Goal: Task Accomplishment & Management: Manage account settings

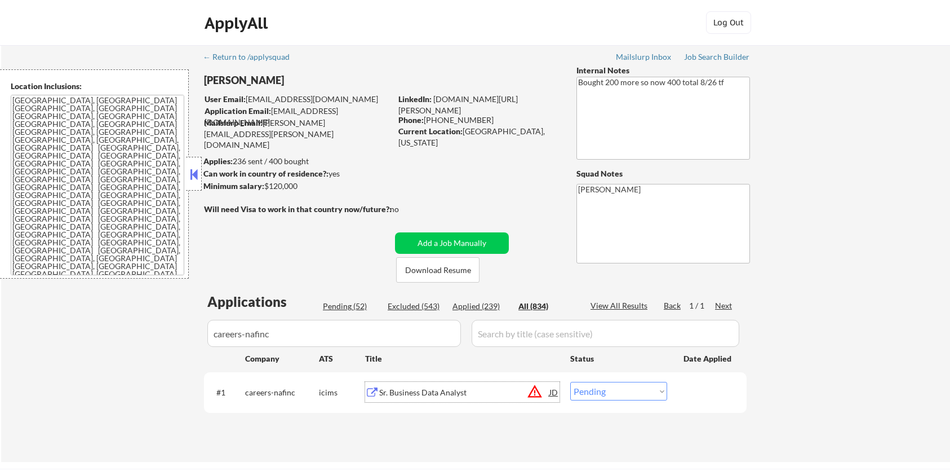
scroll to position [75, 0]
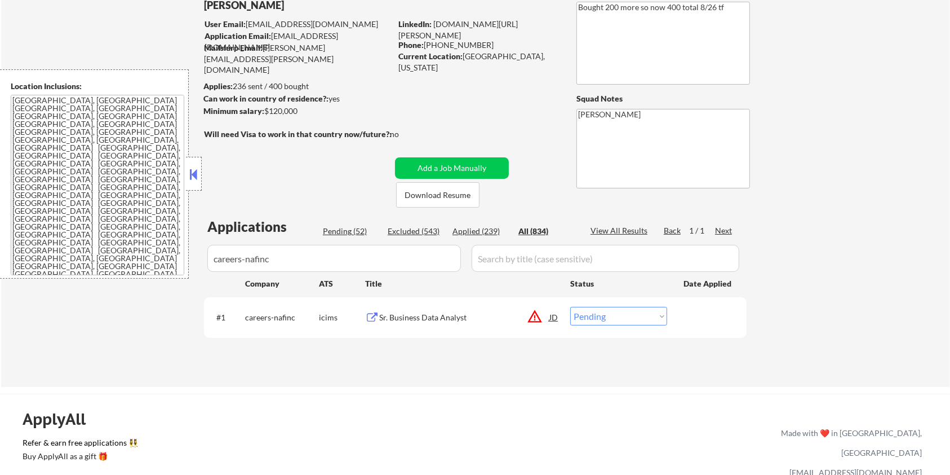
drag, startPoint x: 305, startPoint y: 116, endPoint x: 266, endPoint y: 108, distance: 40.3
click at [266, 108] on div "Minimum salary: $120,000" at bounding box center [297, 111] width 188 height 12
copy div "$120,000"
click at [604, 316] on select "Choose an option... Pending Applied Excluded (Questions) Excluded (Expired) Exc…" at bounding box center [618, 316] width 97 height 19
select select ""applied""
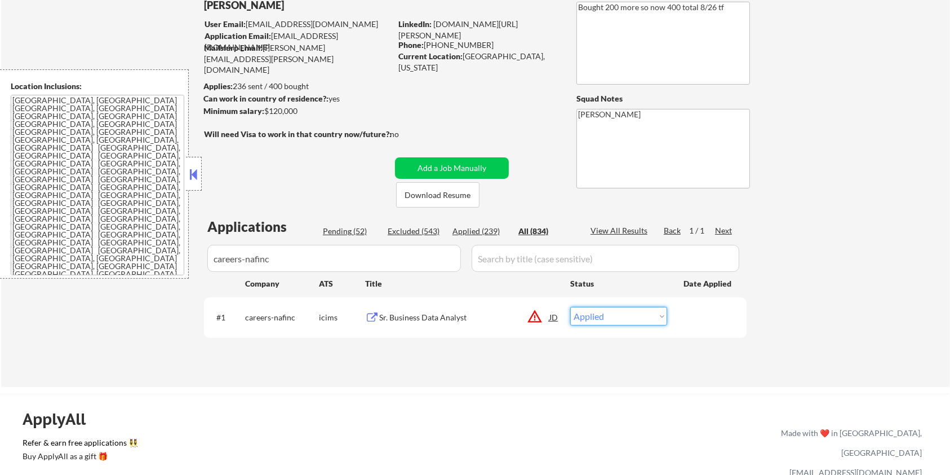
click at [570, 307] on select "Choose an option... Pending Applied Excluded (Questions) Excluded (Expired) Exc…" at bounding box center [618, 316] width 97 height 19
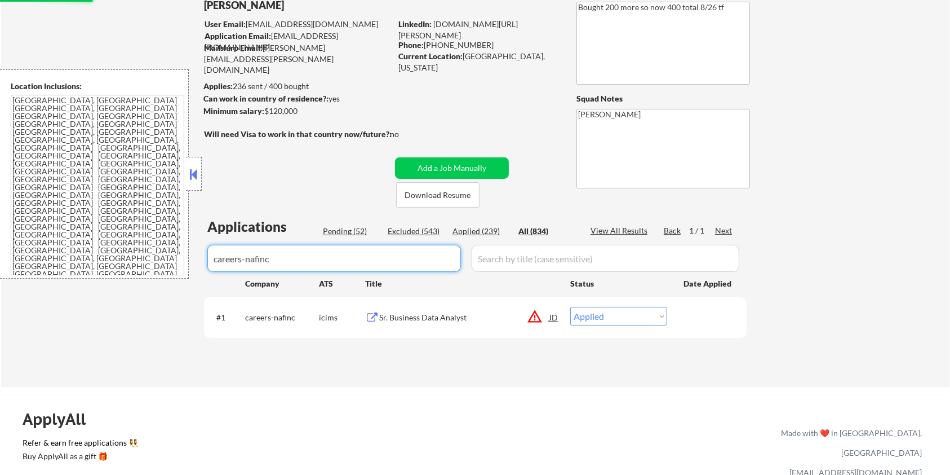
drag, startPoint x: 350, startPoint y: 253, endPoint x: 185, endPoint y: 253, distance: 165.1
click at [185, 253] on body "← Return to /applysquad Mailslurp Inbox Job Search Builder [PERSON_NAME] User E…" at bounding box center [475, 162] width 950 height 475
select select ""applied""
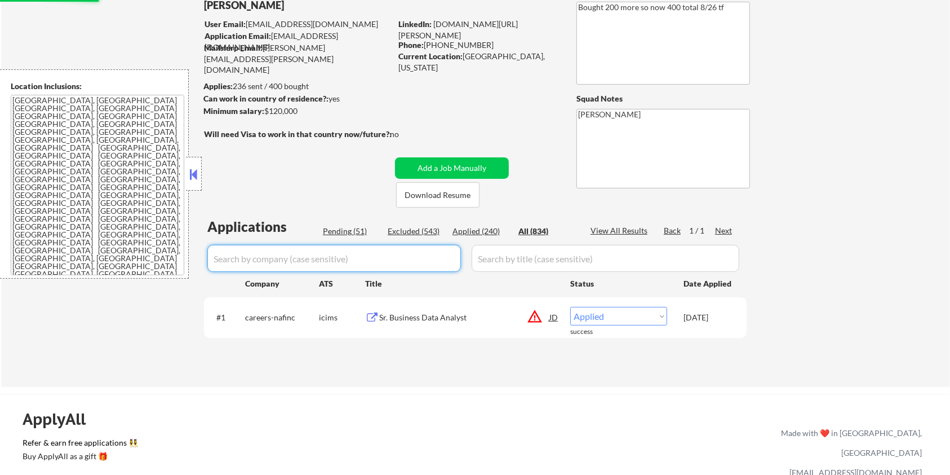
select select ""applied""
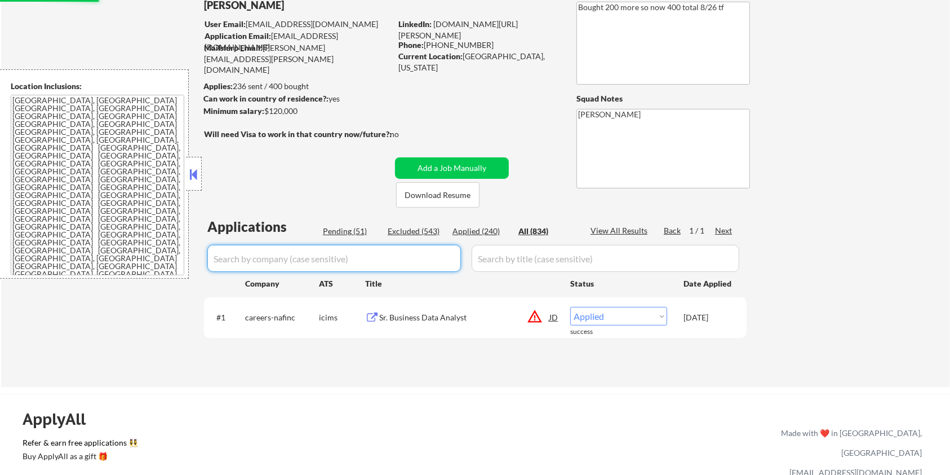
select select ""applied""
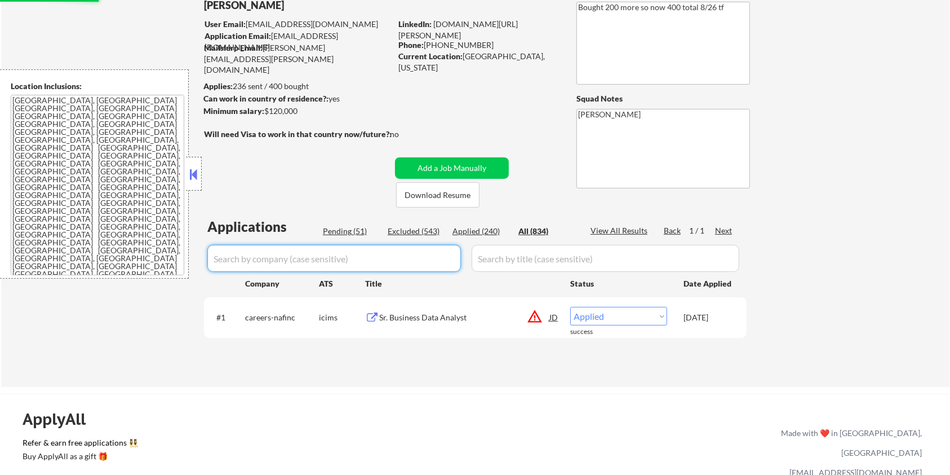
select select ""applied""
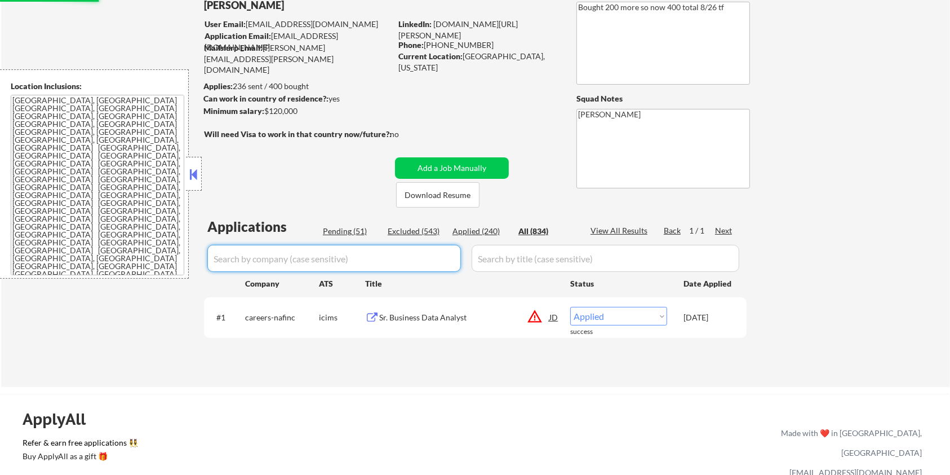
select select ""applied""
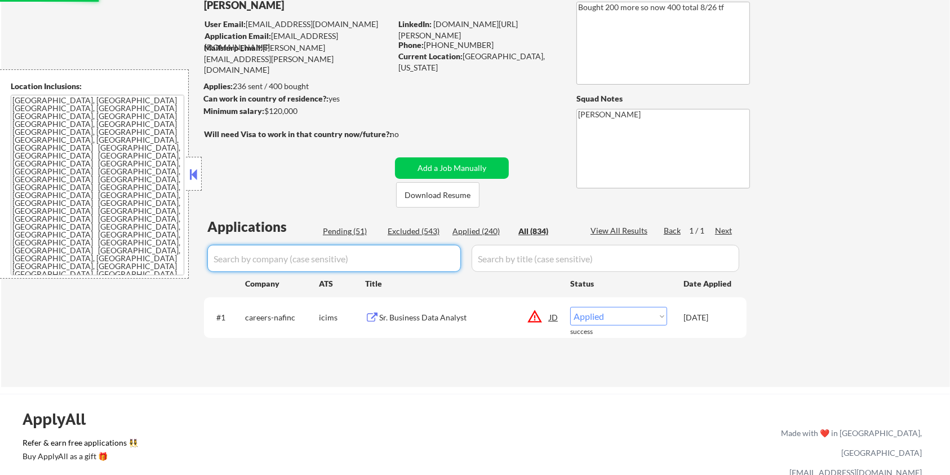
select select ""applied""
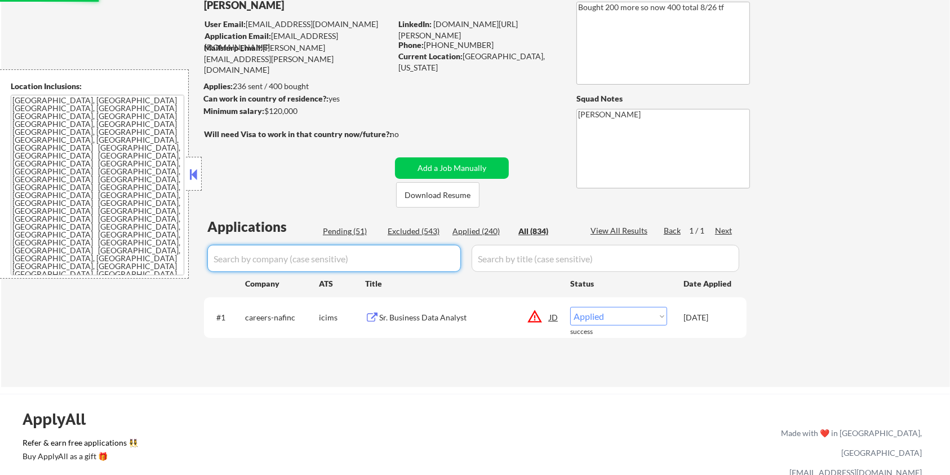
select select ""applied""
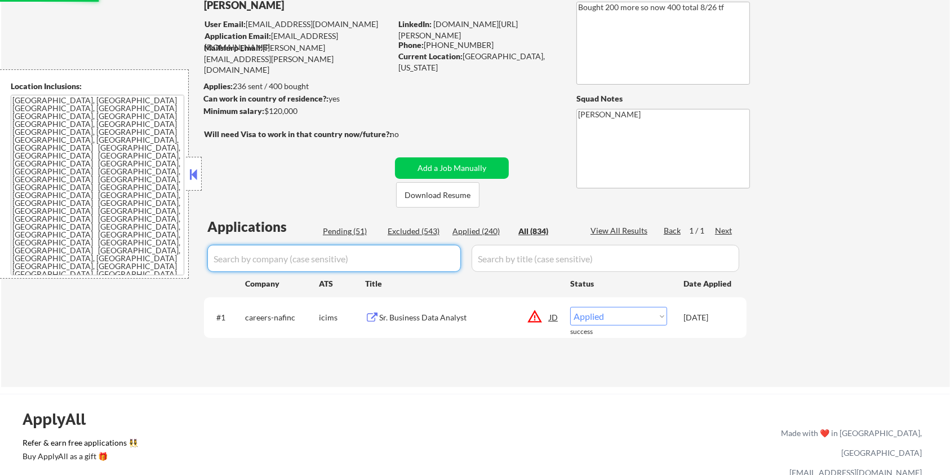
select select ""applied""
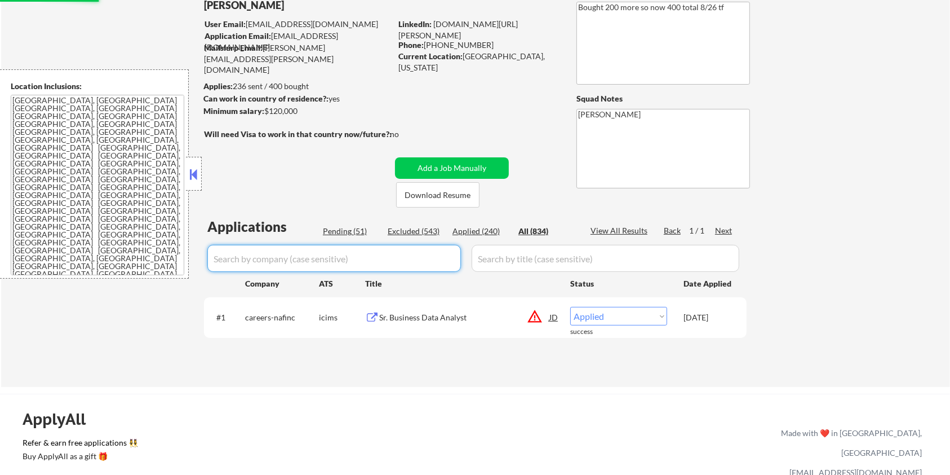
select select ""applied""
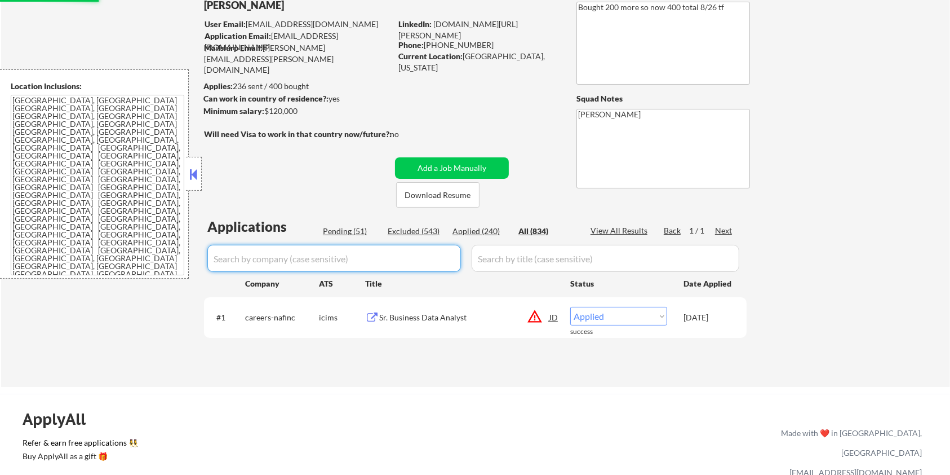
select select ""applied""
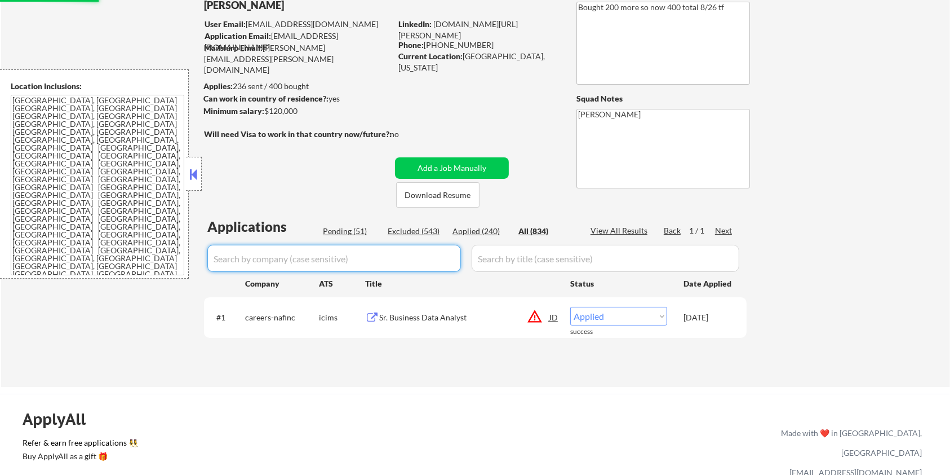
select select ""applied""
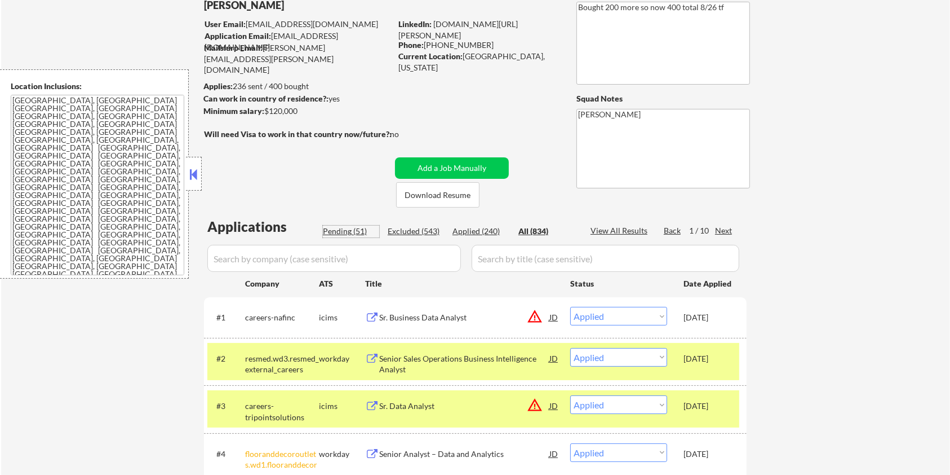
click at [343, 228] on div "Pending (51)" at bounding box center [351, 230] width 56 height 11
select select ""pending""
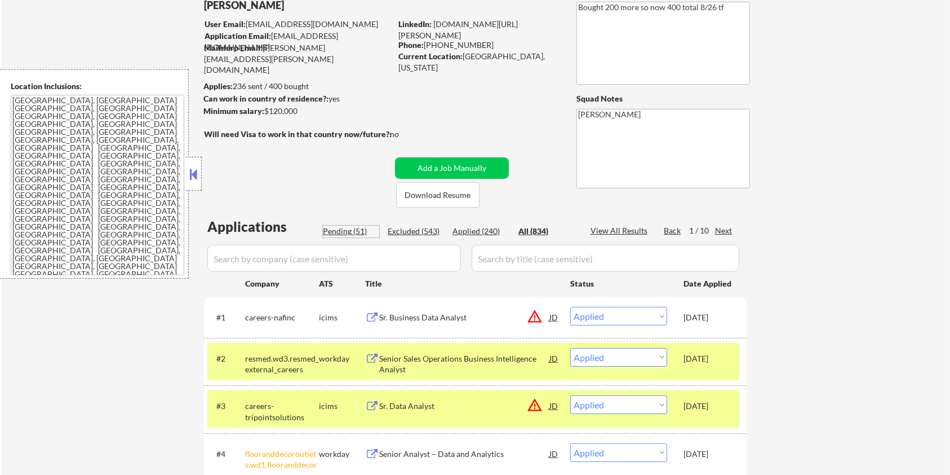
select select ""pending""
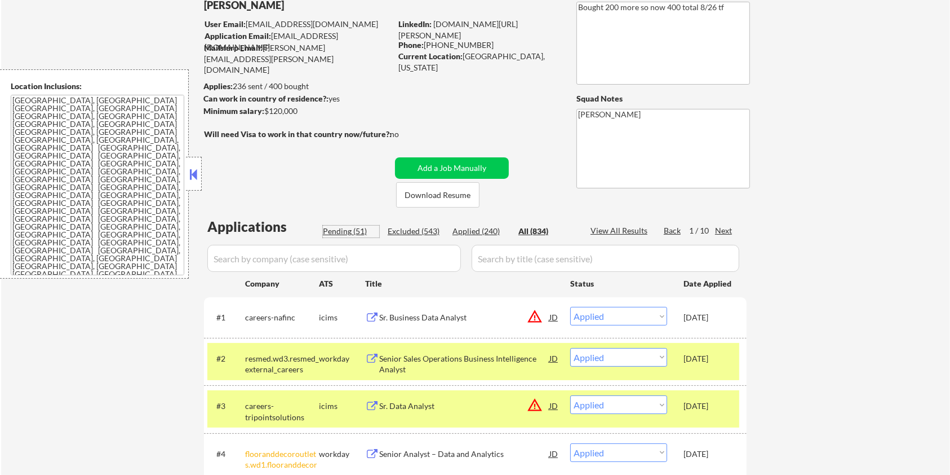
select select ""pending""
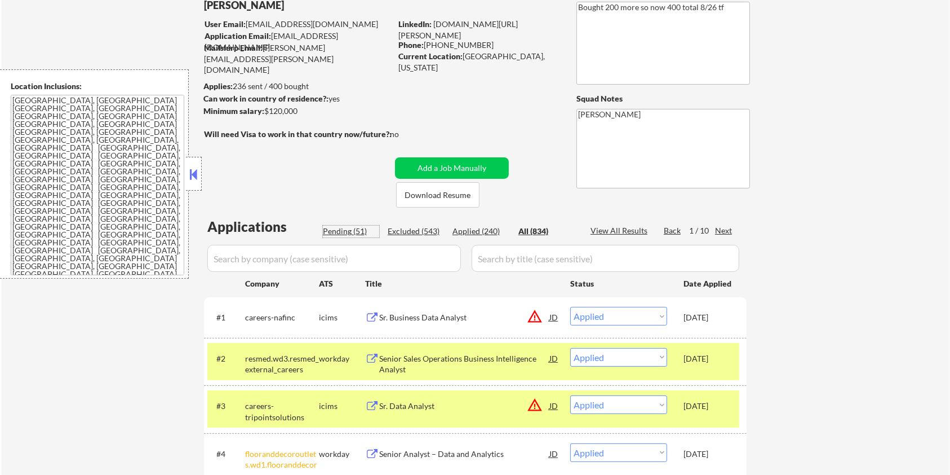
select select ""pending""
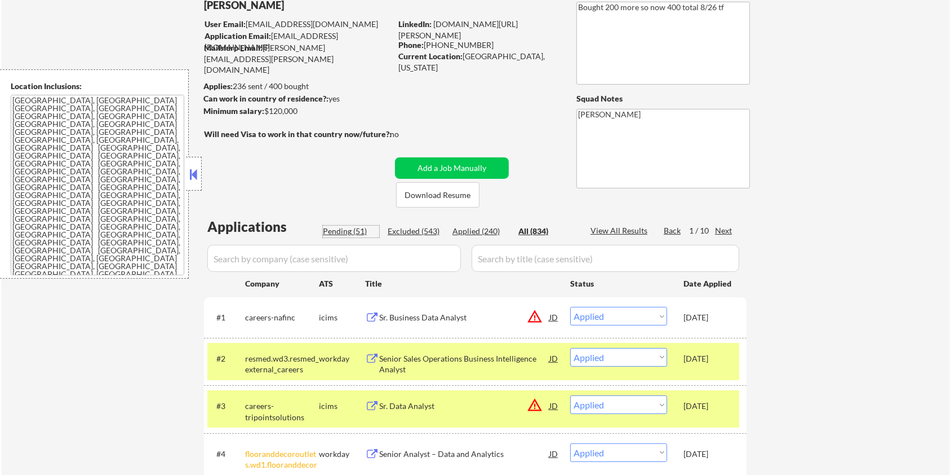
select select ""pending""
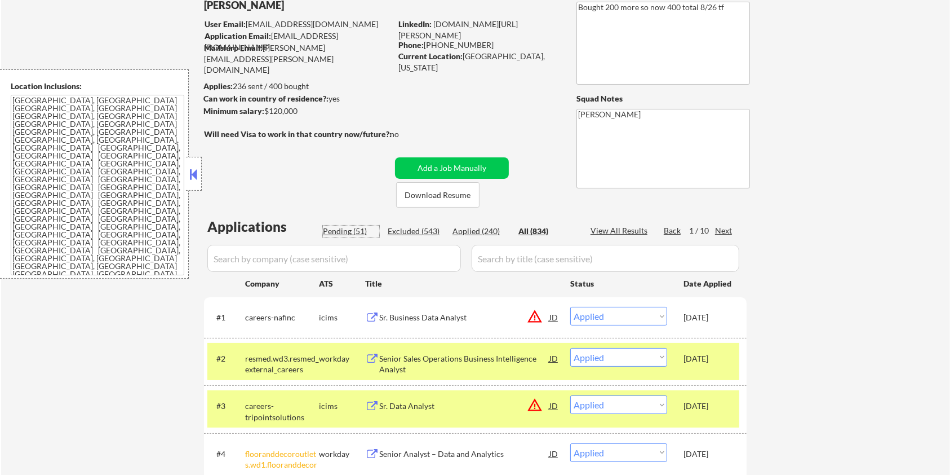
select select ""pending""
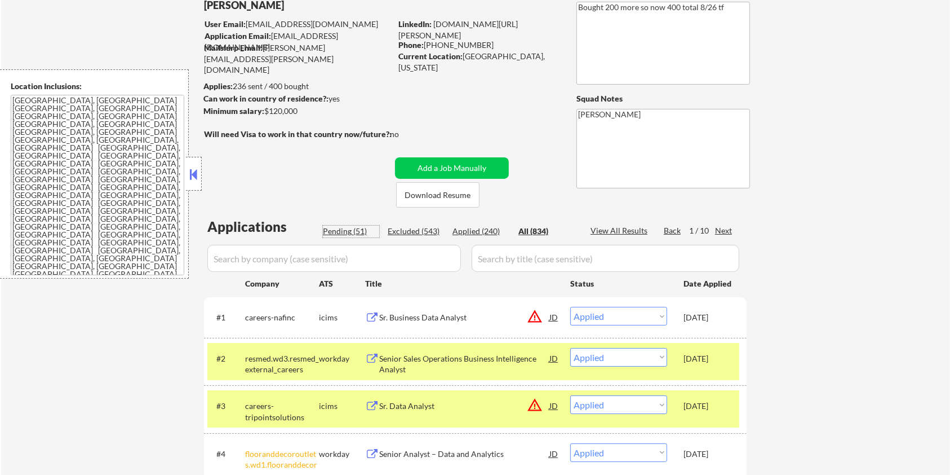
select select ""pending""
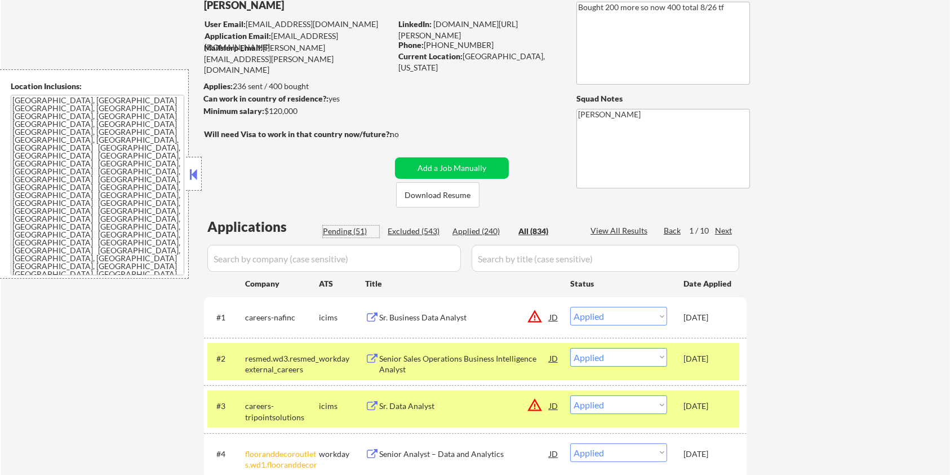
select select ""pending""
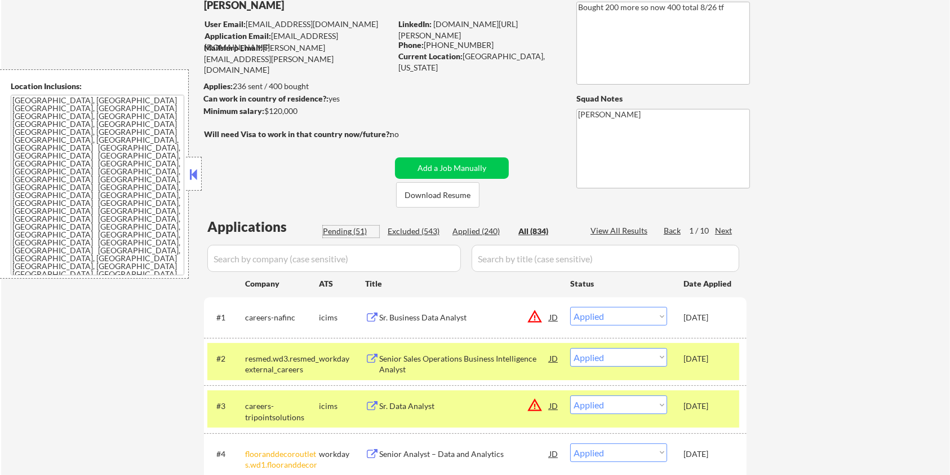
select select ""pending""
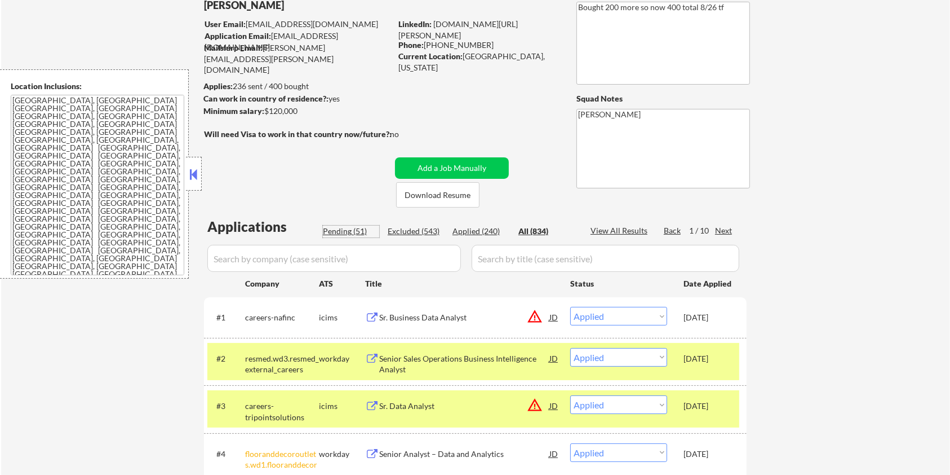
select select ""pending""
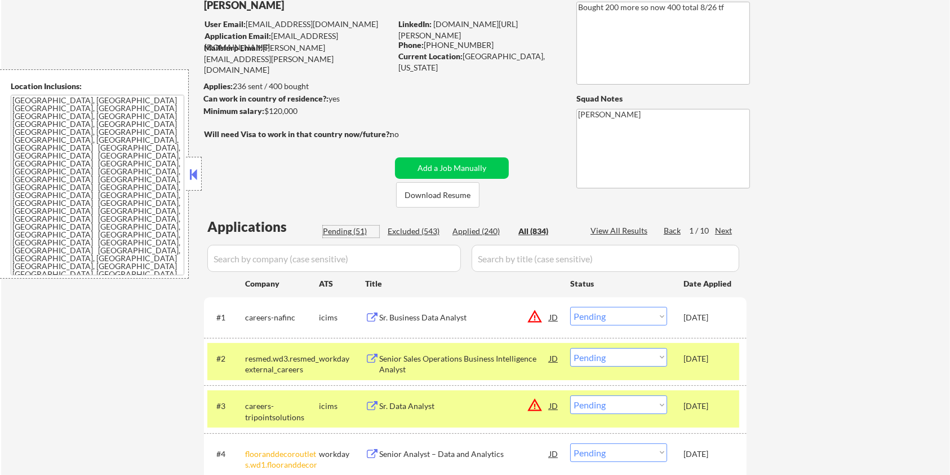
select select ""pending""
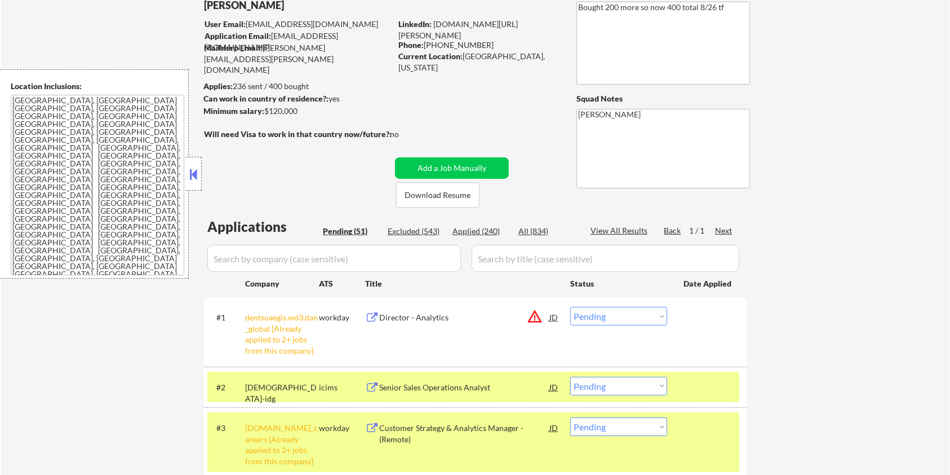
scroll to position [150, 0]
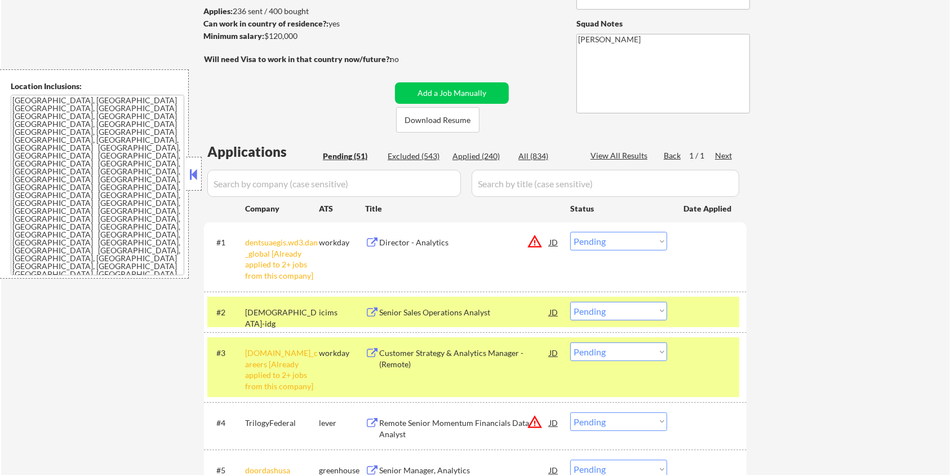
click at [388, 237] on div "Director - Analytics" at bounding box center [464, 242] width 170 height 11
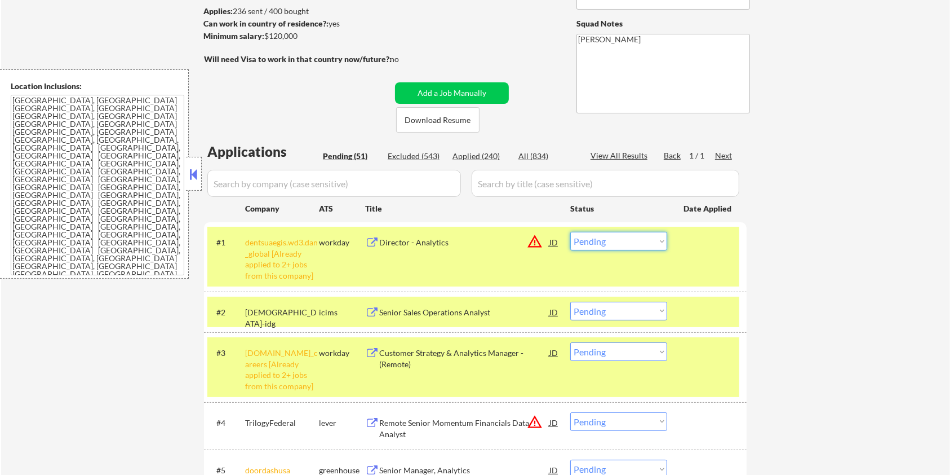
click at [611, 245] on select "Choose an option... Pending Applied Excluded (Questions) Excluded (Expired) Exc…" at bounding box center [618, 241] width 97 height 19
click at [570, 232] on select "Choose an option... Pending Applied Excluded (Questions) Excluded (Expired) Exc…" at bounding box center [618, 241] width 97 height 19
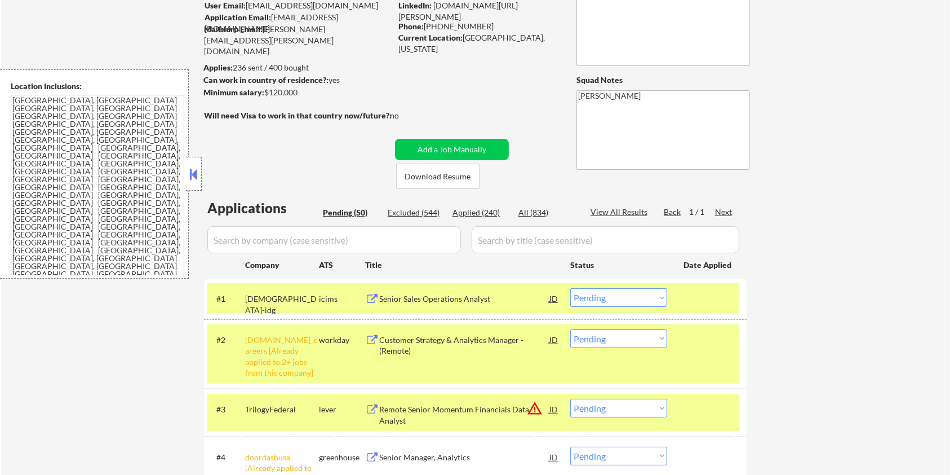
scroll to position [75, 0]
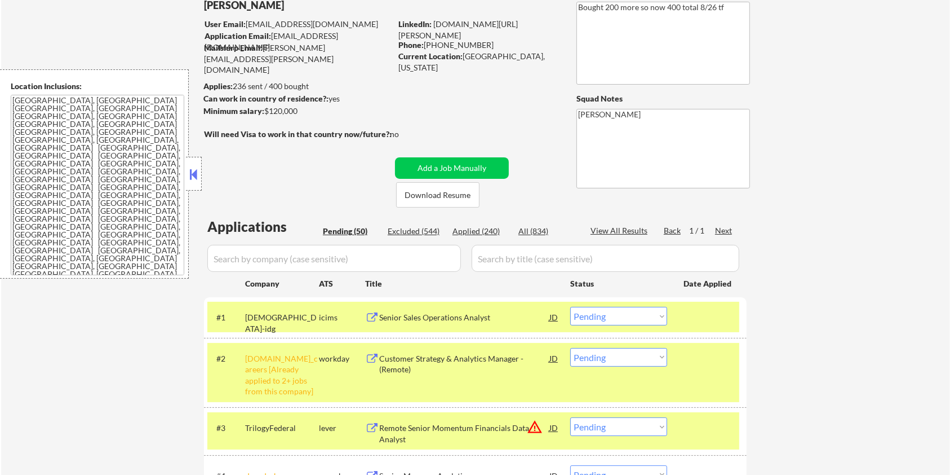
click at [409, 320] on div "Senior Sales Operations Analyst" at bounding box center [464, 317] width 170 height 11
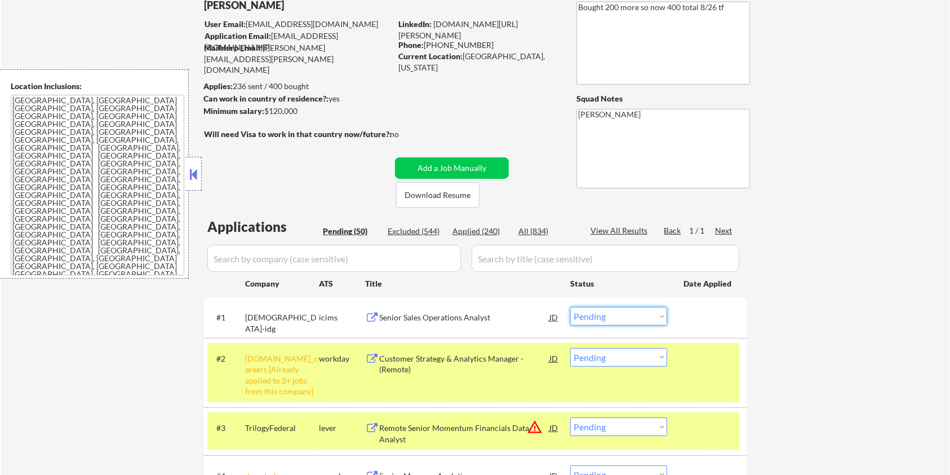
click at [626, 318] on select "Choose an option... Pending Applied Excluded (Questions) Excluded (Expired) Exc…" at bounding box center [618, 316] width 97 height 19
click at [570, 307] on select "Choose an option... Pending Applied Excluded (Questions) Excluded (Expired) Exc…" at bounding box center [618, 316] width 97 height 19
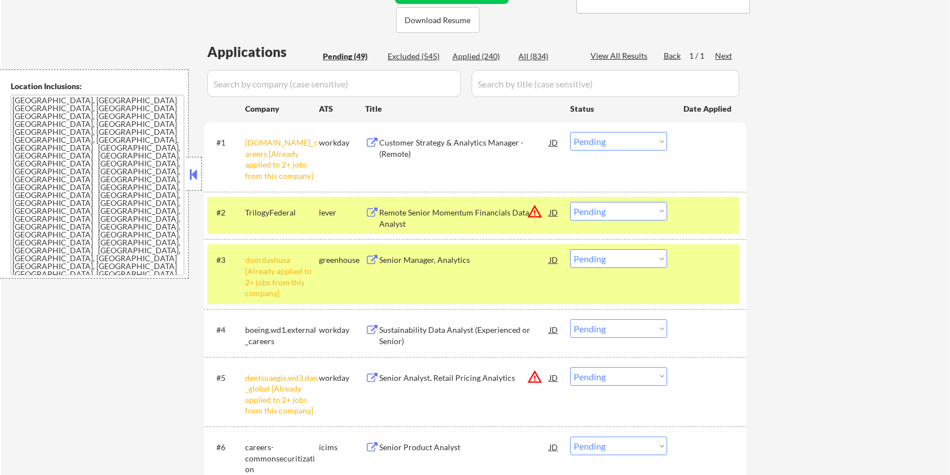
scroll to position [225, 0]
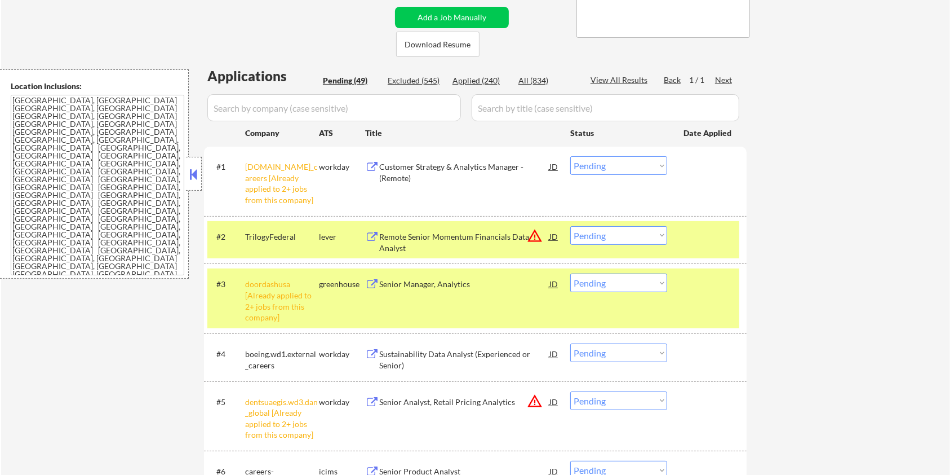
click at [644, 167] on select "Choose an option... Pending Applied Excluded (Questions) Excluded (Expired) Exc…" at bounding box center [618, 165] width 97 height 19
click at [570, 156] on select "Choose an option... Pending Applied Excluded (Questions) Excluded (Expired) Exc…" at bounding box center [618, 165] width 97 height 19
click at [626, 285] on select "Choose an option... Pending Applied Excluded (Questions) Excluded (Expired) Exc…" at bounding box center [618, 282] width 97 height 19
select select ""pending""
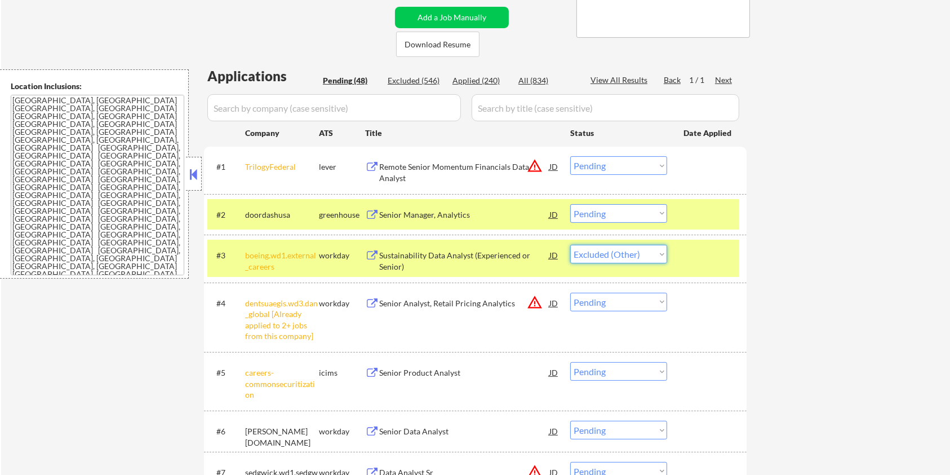
click at [570, 245] on select "Choose an option... Pending Applied Excluded (Questions) Excluded (Expired) Exc…" at bounding box center [618, 254] width 97 height 19
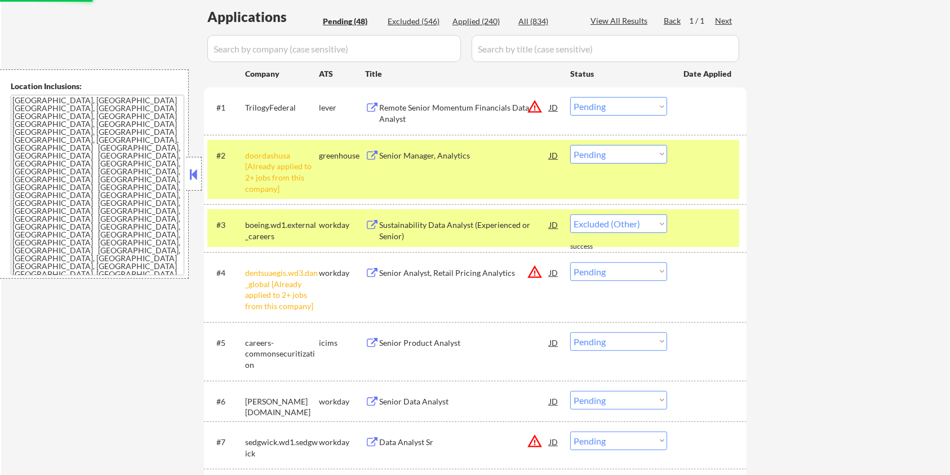
scroll to position [375, 0]
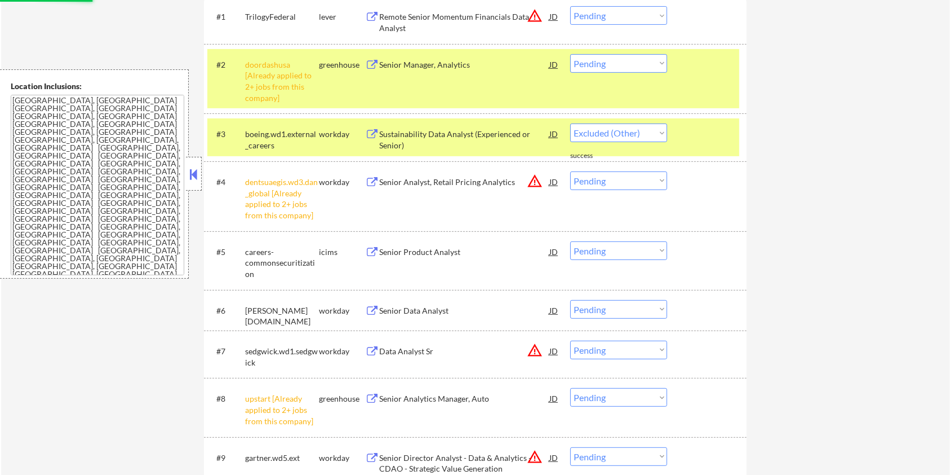
select select ""pending""
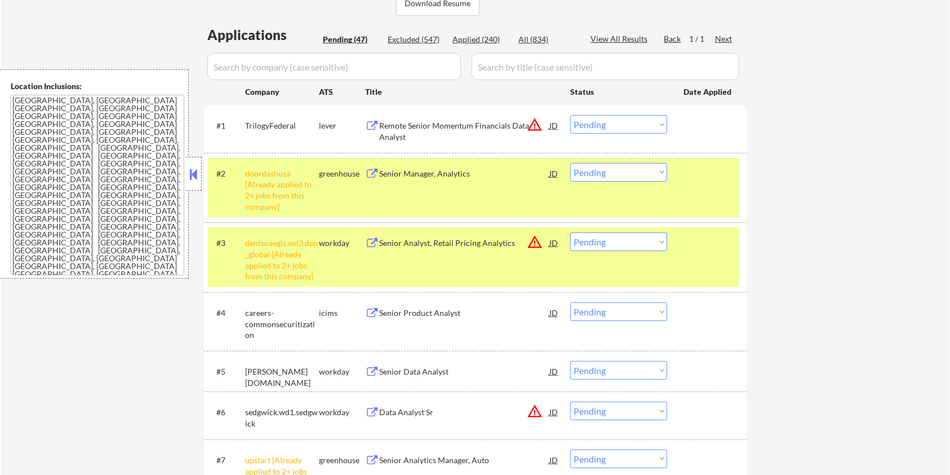
scroll to position [225, 0]
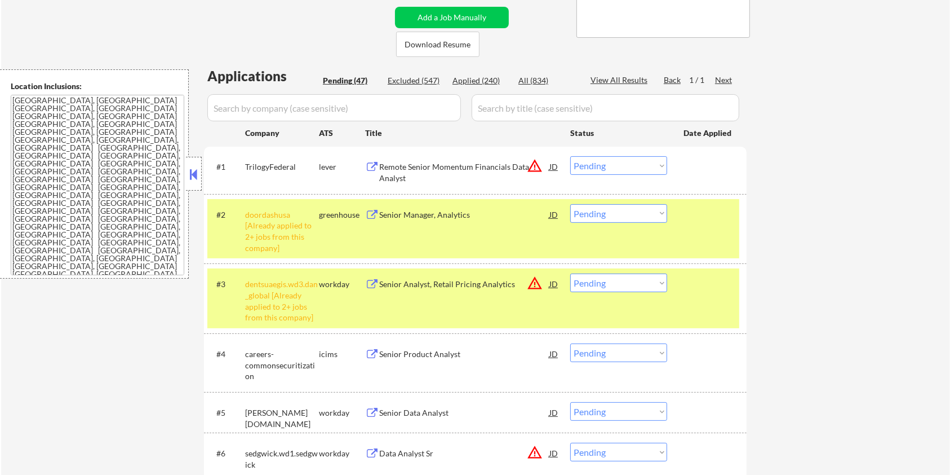
click at [377, 211] on button at bounding box center [372, 215] width 14 height 11
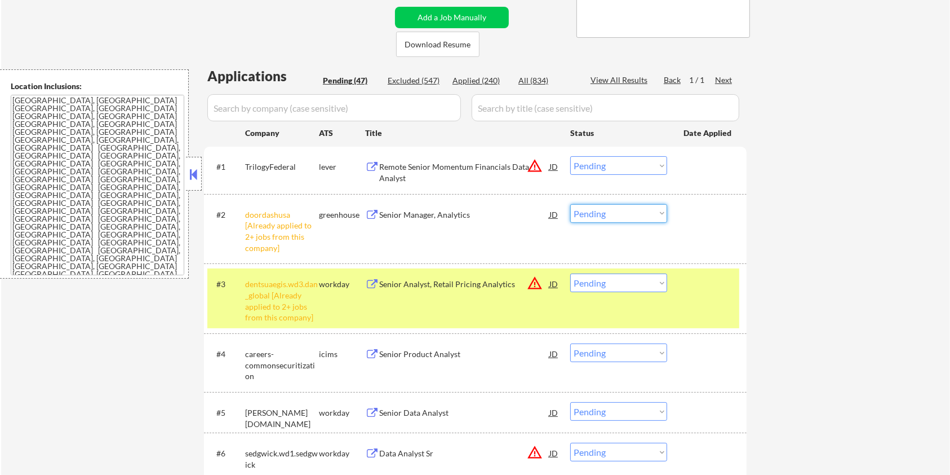
click at [634, 213] on select "Choose an option... Pending Applied Excluded (Questions) Excluded (Expired) Exc…" at bounding box center [618, 213] width 97 height 19
click at [570, 204] on select "Choose an option... Pending Applied Excluded (Questions) Excluded (Expired) Exc…" at bounding box center [618, 213] width 97 height 19
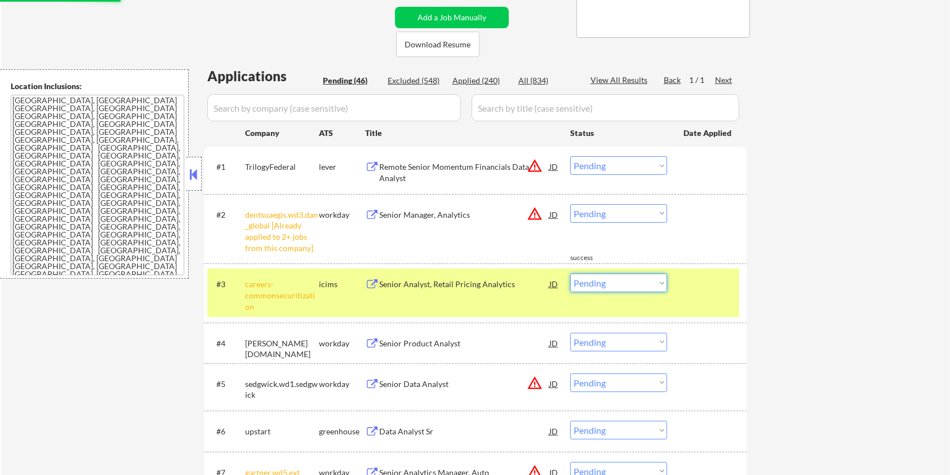
click at [635, 282] on select "Choose an option... Pending Applied Excluded (Questions) Excluded (Expired) Exc…" at bounding box center [618, 282] width 97 height 19
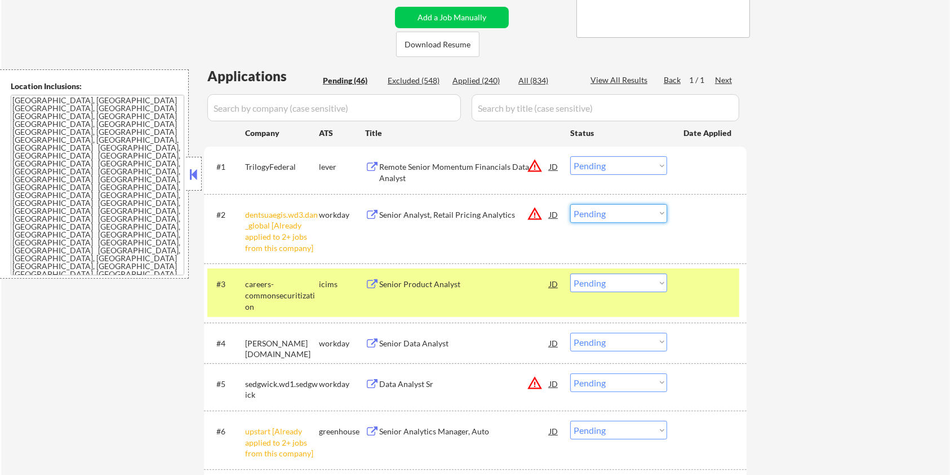
click at [640, 218] on select "Choose an option... Pending Applied Excluded (Questions) Excluded (Expired) Exc…" at bounding box center [618, 213] width 97 height 19
click at [570, 204] on select "Choose an option... Pending Applied Excluded (Questions) Excluded (Expired) Exc…" at bounding box center [618, 213] width 97 height 19
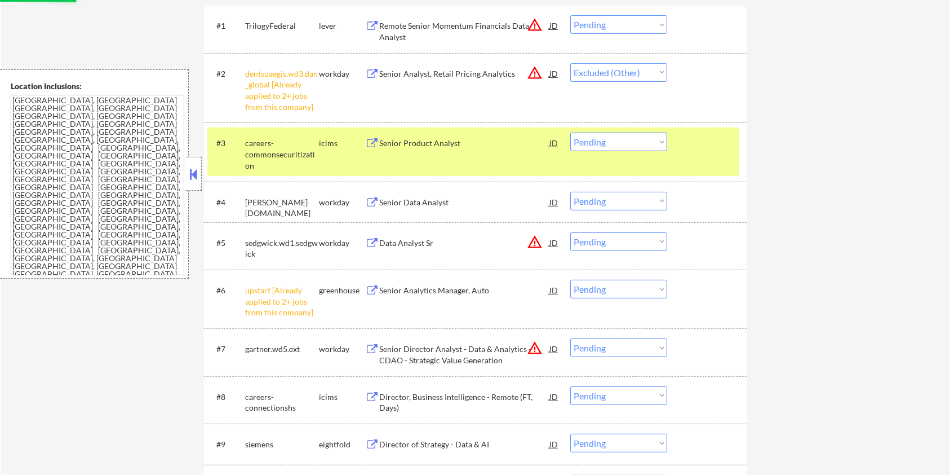
scroll to position [375, 0]
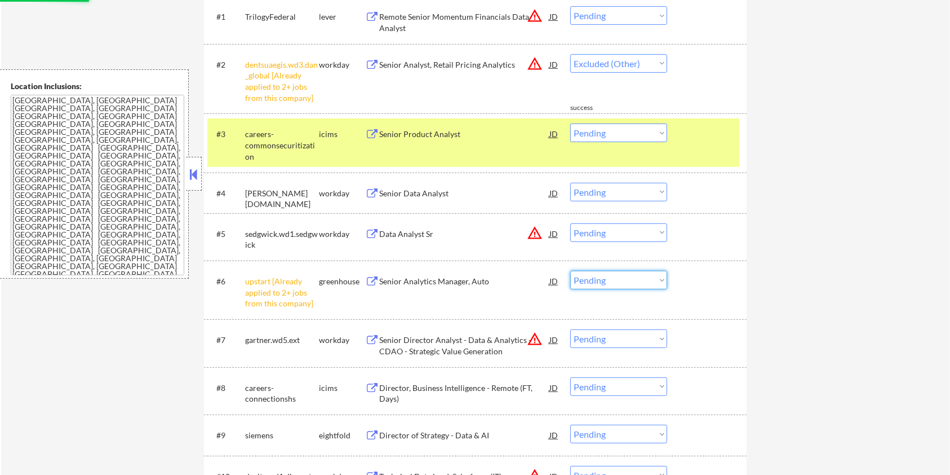
click at [636, 281] on select "Choose an option... Pending Applied Excluded (Questions) Excluded (Expired) Exc…" at bounding box center [618, 280] width 97 height 19
select select ""pending""
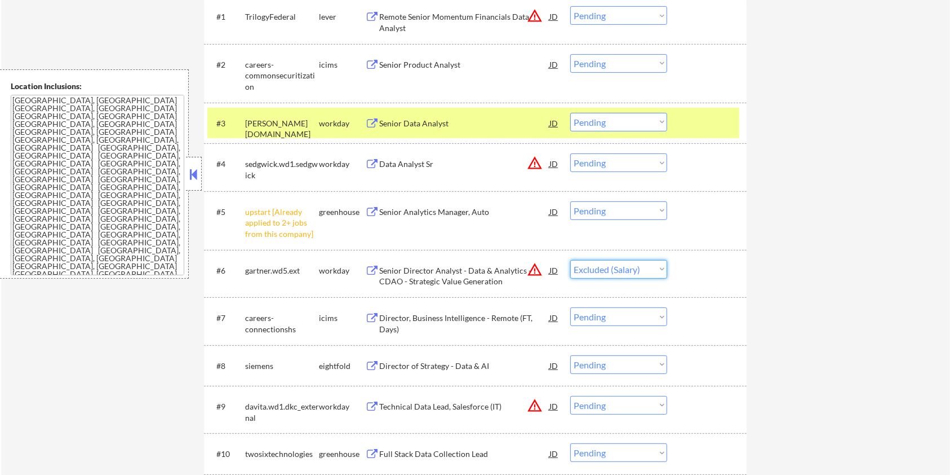
click at [570, 260] on select "Choose an option... Pending Applied Excluded (Questions) Excluded (Expired) Exc…" at bounding box center [618, 269] width 97 height 19
select select ""pending""
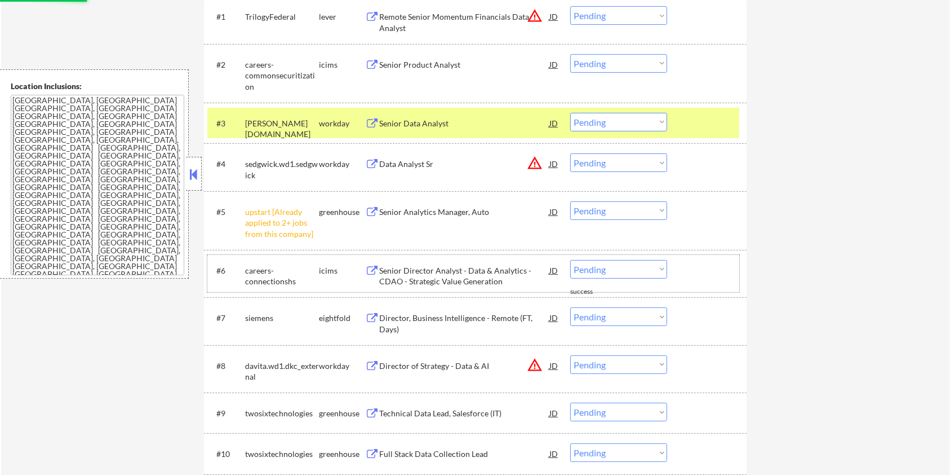
drag, startPoint x: 626, startPoint y: 255, endPoint x: 626, endPoint y: 264, distance: 9.0
click at [626, 264] on div "#6 careers-connectionshs icims Senior Director Analyst - Data & Analytics - CDA…" at bounding box center [473, 273] width 532 height 37
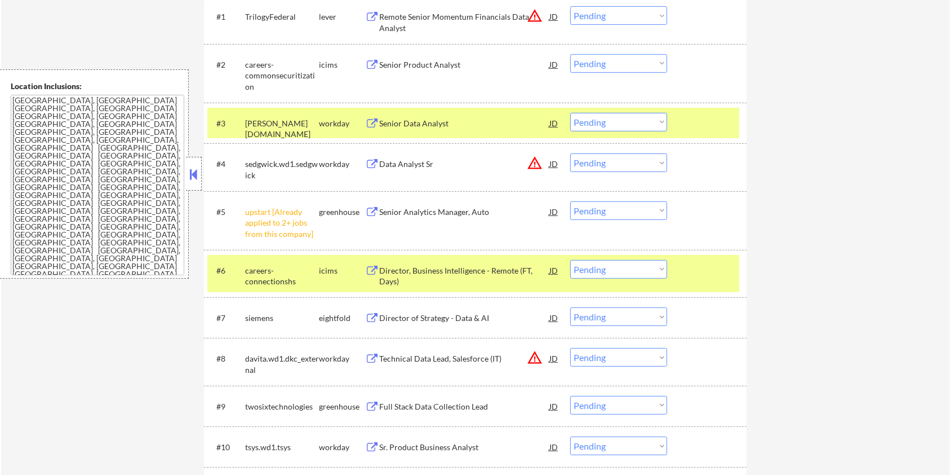
click at [613, 209] on select "Choose an option... Pending Applied Excluded (Questions) Excluded (Expired) Exc…" at bounding box center [618, 210] width 97 height 19
click at [570, 201] on select "Choose an option... Pending Applied Excluded (Questions) Excluded (Expired) Exc…" at bounding box center [618, 210] width 97 height 19
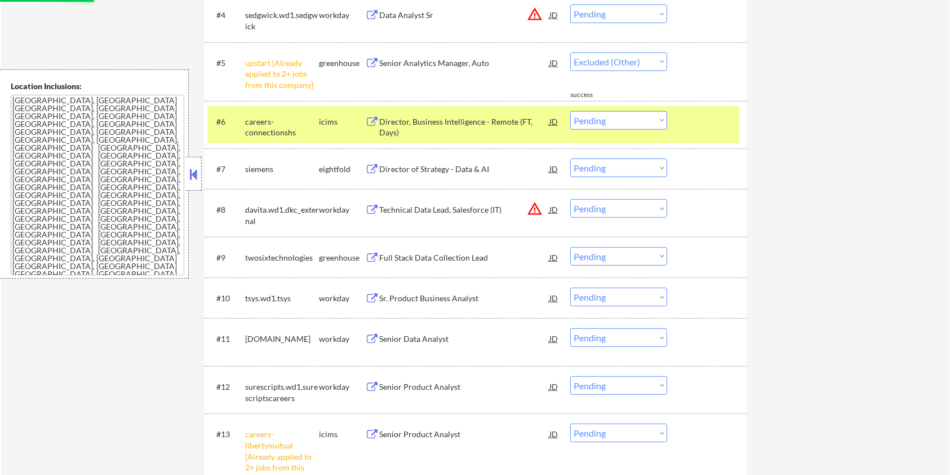
select select ""pending""
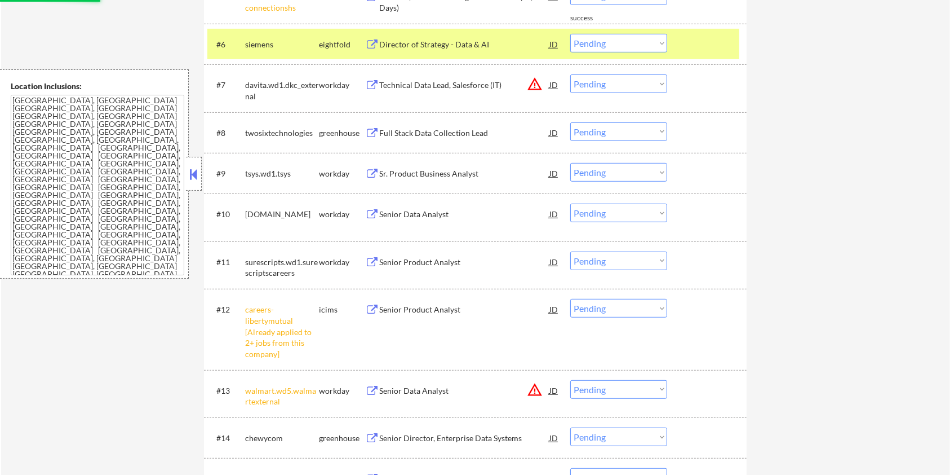
scroll to position [601, 0]
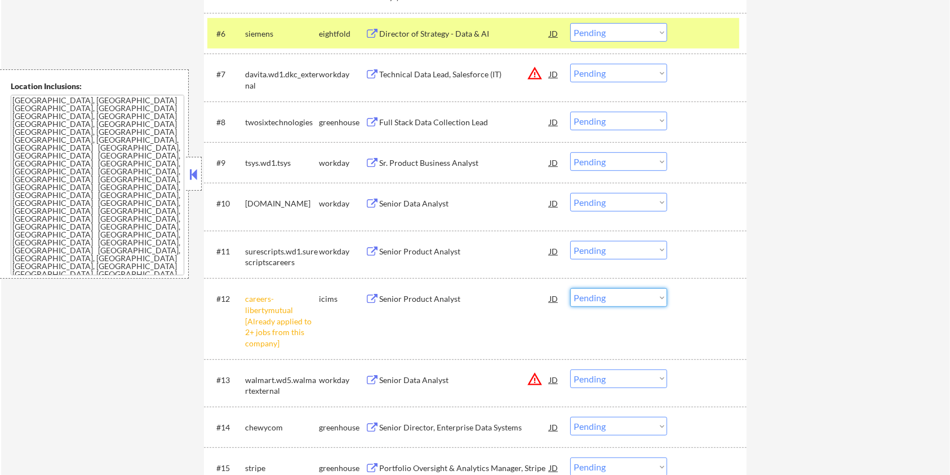
click at [615, 295] on select "Choose an option... Pending Applied Excluded (Questions) Excluded (Expired) Exc…" at bounding box center [618, 297] width 97 height 19
click at [570, 288] on select "Choose an option... Pending Applied Excluded (Questions) Excluded (Expired) Exc…" at bounding box center [618, 297] width 97 height 19
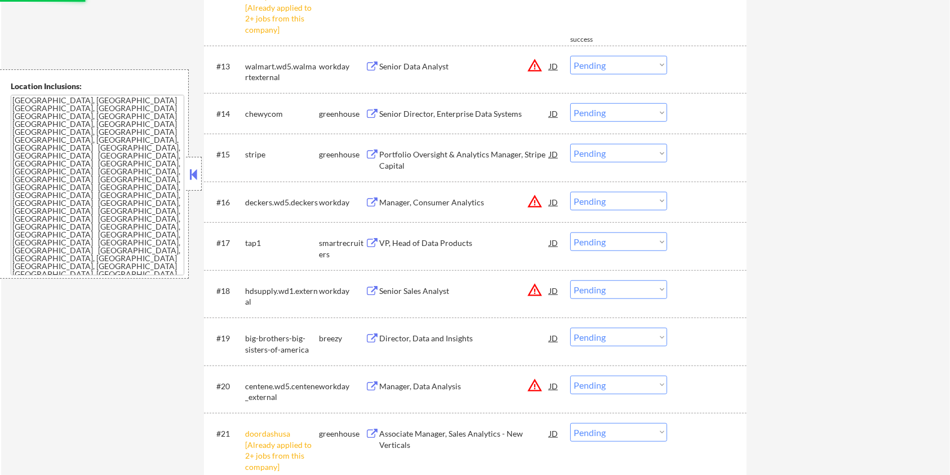
scroll to position [977, 0]
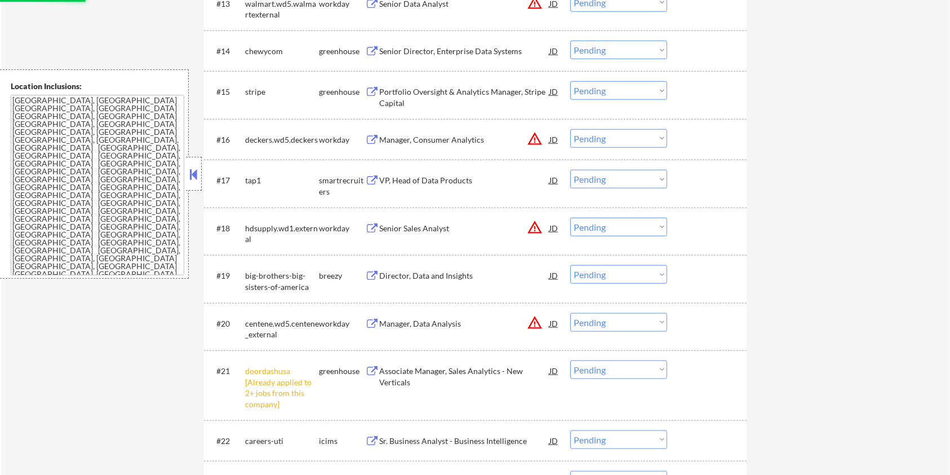
select select ""pending""
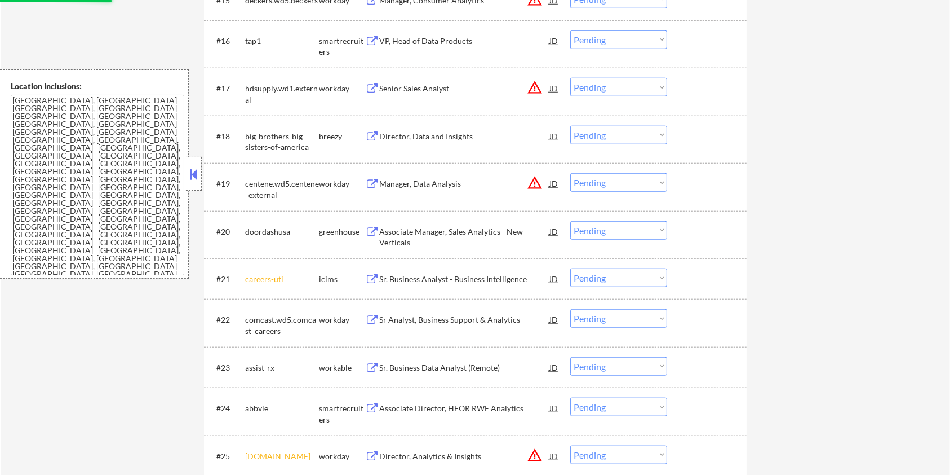
scroll to position [1127, 0]
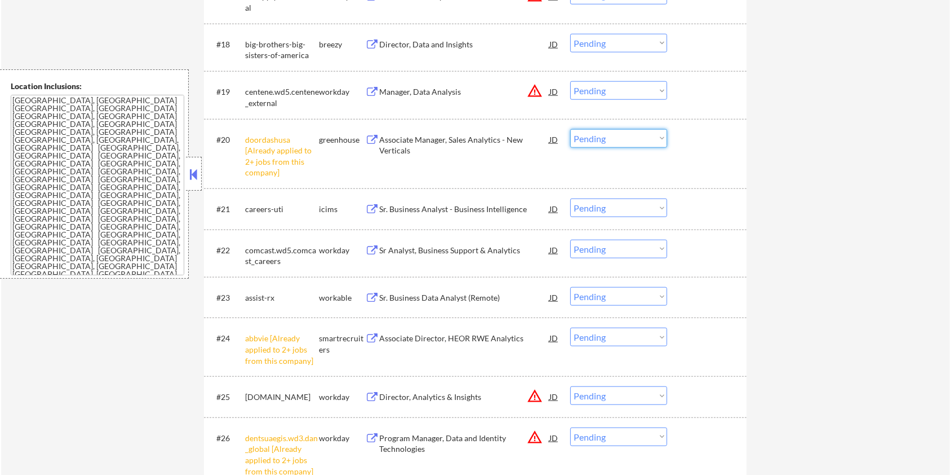
click at [597, 138] on select "Choose an option... Pending Applied Excluded (Questions) Excluded (Expired) Exc…" at bounding box center [618, 138] width 97 height 19
click at [570, 129] on select "Choose an option... Pending Applied Excluded (Questions) Excluded (Expired) Exc…" at bounding box center [618, 138] width 97 height 19
select select ""pending""
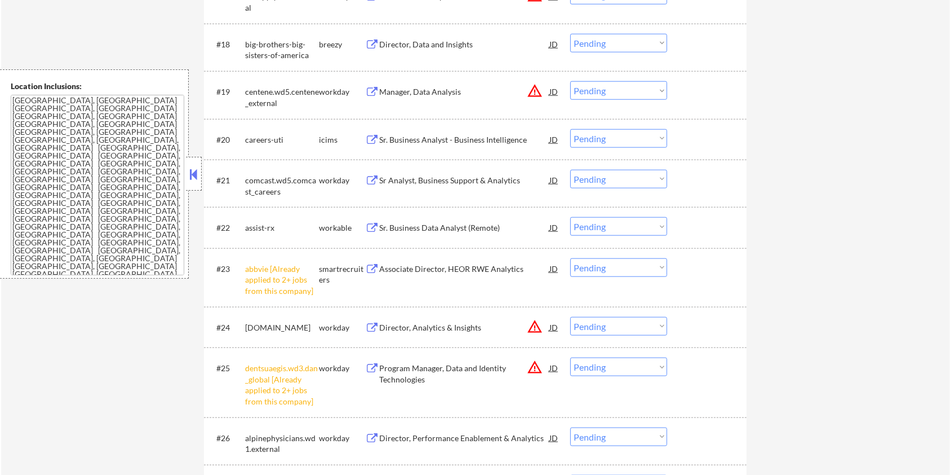
click at [591, 265] on select "Choose an option... Pending Applied Excluded (Questions) Excluded (Expired) Exc…" at bounding box center [618, 267] width 97 height 19
click at [570, 258] on select "Choose an option... Pending Applied Excluded (Questions) Excluded (Expired) Exc…" at bounding box center [618, 267] width 97 height 19
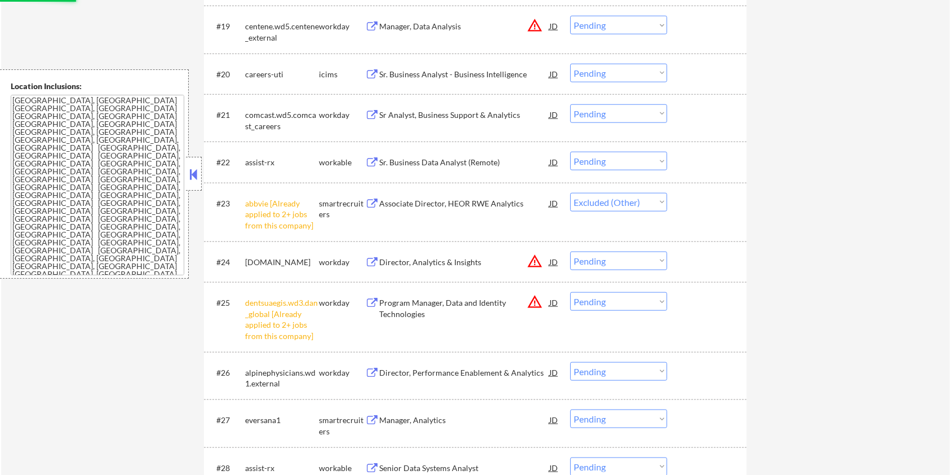
scroll to position [1277, 0]
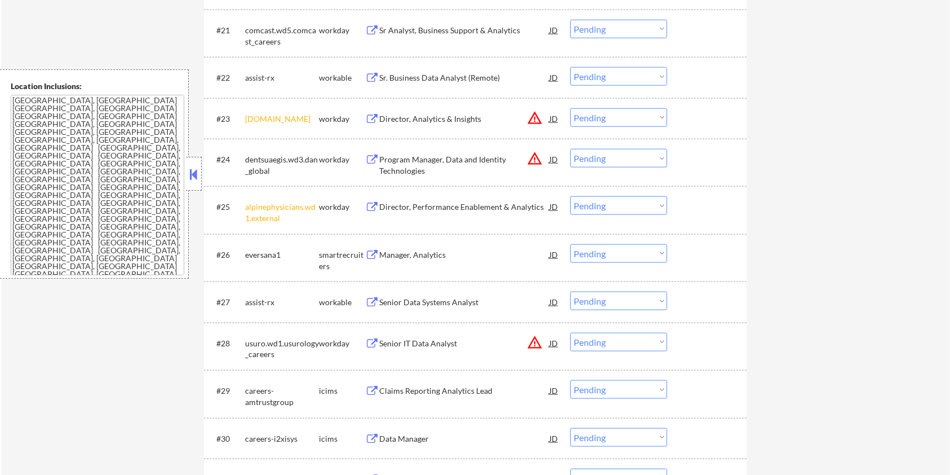
click at [615, 117] on select "Choose an option... Pending Applied Excluded (Questions) Excluded (Expired) Exc…" at bounding box center [618, 117] width 97 height 19
select select ""excluded__other_""
click at [570, 108] on select "Choose an option... Pending Applied Excluded (Questions) Excluded (Expired) Exc…" at bounding box center [618, 117] width 97 height 19
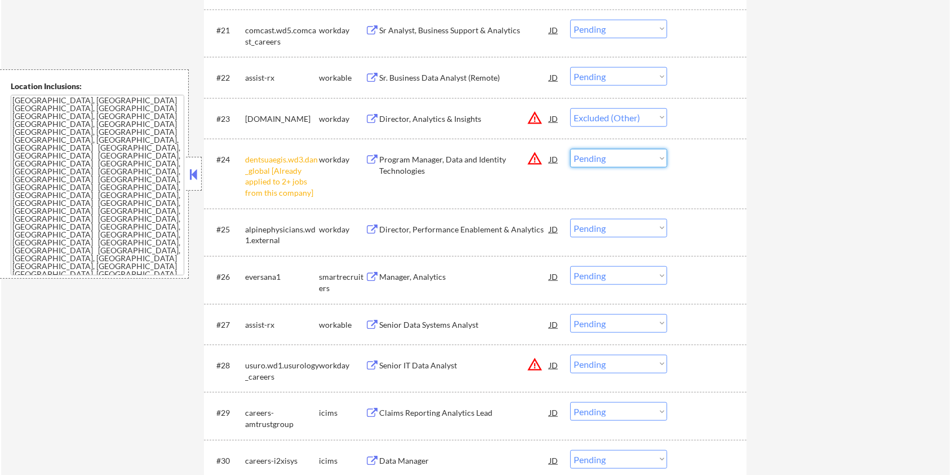
click at [595, 160] on select "Choose an option... Pending Applied Excluded (Questions) Excluded (Expired) Exc…" at bounding box center [618, 158] width 97 height 19
select select ""excluded__other_""
click at [570, 149] on select "Choose an option... Pending Applied Excluded (Questions) Excluded (Expired) Exc…" at bounding box center [618, 158] width 97 height 19
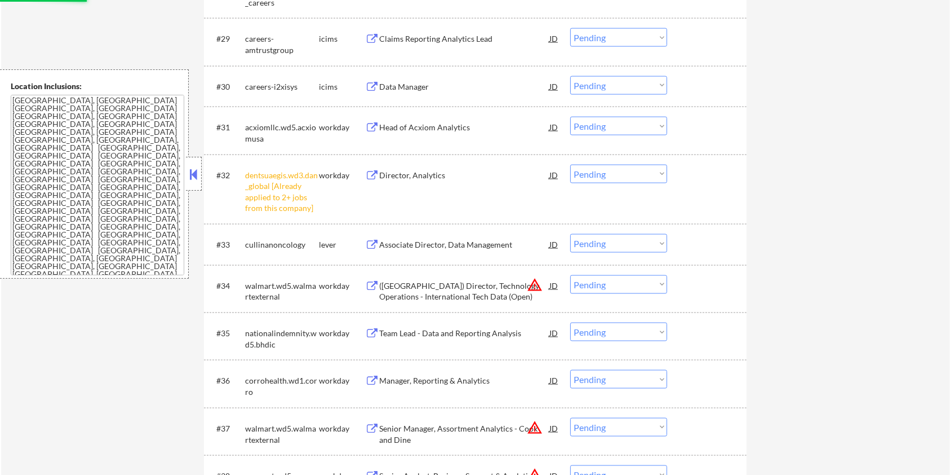
scroll to position [1653, 0]
click at [603, 172] on select "Choose an option... Pending Applied Excluded (Questions) Excluded (Expired) Exc…" at bounding box center [618, 171] width 97 height 19
select select ""excluded__other_""
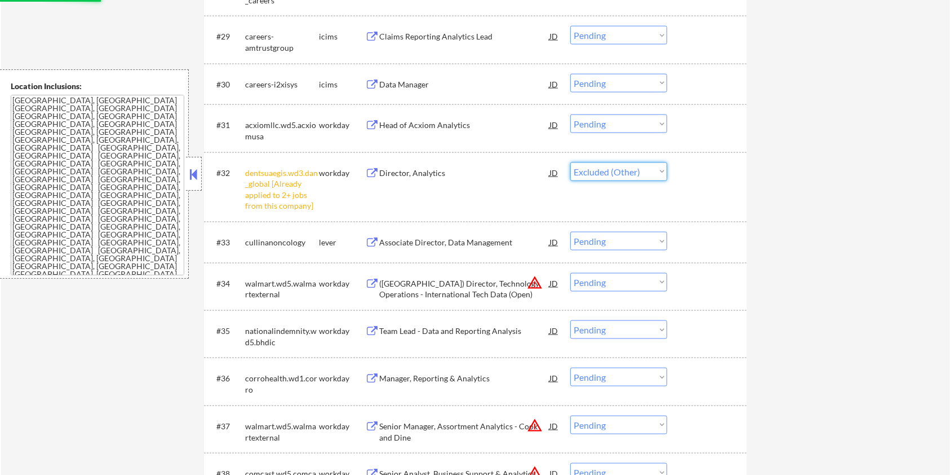
click at [570, 162] on select "Choose an option... Pending Applied Excluded (Questions) Excluded (Expired) Exc…" at bounding box center [618, 171] width 97 height 19
select select ""pending""
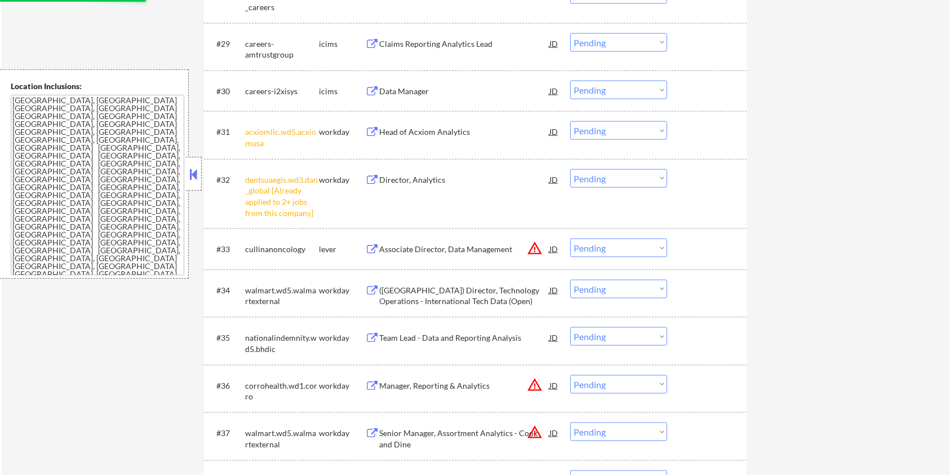
select select ""excluded__other_""
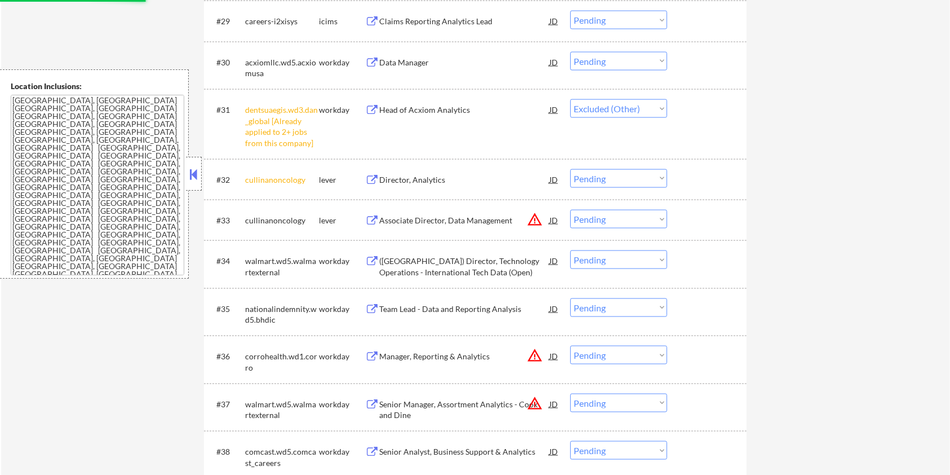
select select ""pending""
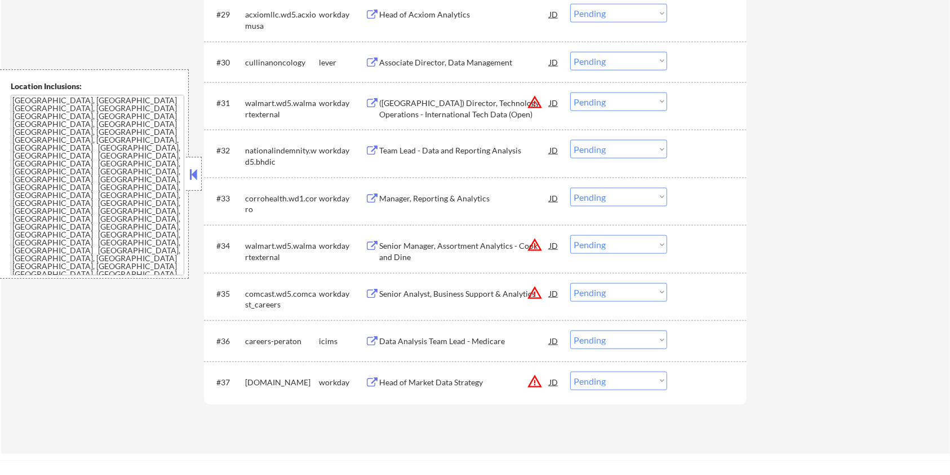
click at [431, 387] on div "Head of Market Data Strategy" at bounding box center [464, 381] width 170 height 20
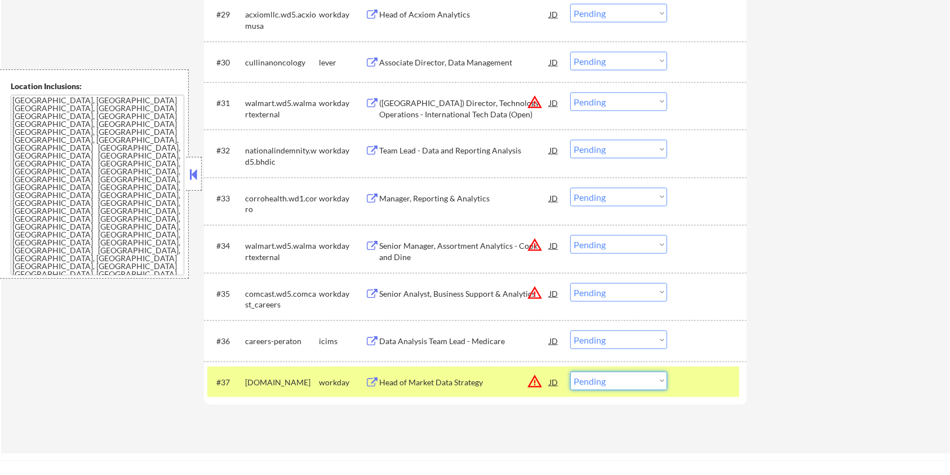
click at [608, 375] on select "Choose an option... Pending Applied Excluded (Questions) Excluded (Expired) Exc…" at bounding box center [618, 380] width 97 height 19
select select ""excluded__expired_""
click at [570, 371] on select "Choose an option... Pending Applied Excluded (Questions) Excluded (Expired) Exc…" at bounding box center [618, 380] width 97 height 19
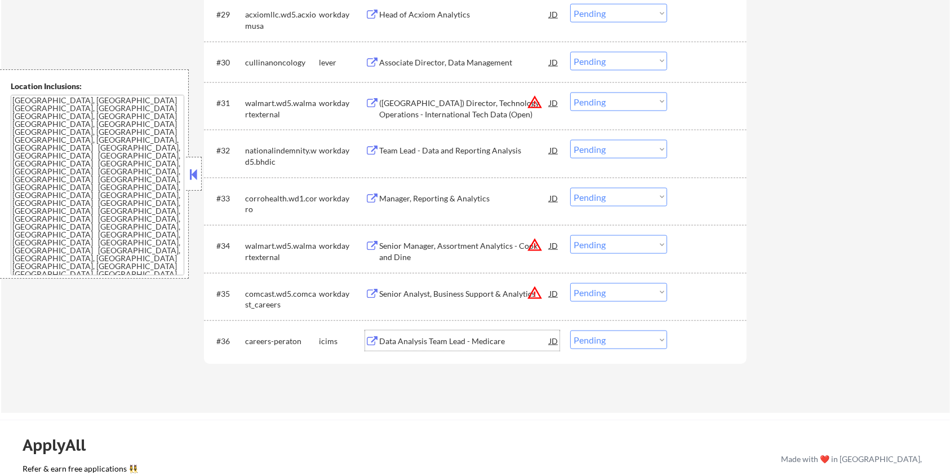
click at [426, 335] on div "Data Analysis Team Lead - Medicare" at bounding box center [464, 340] width 170 height 11
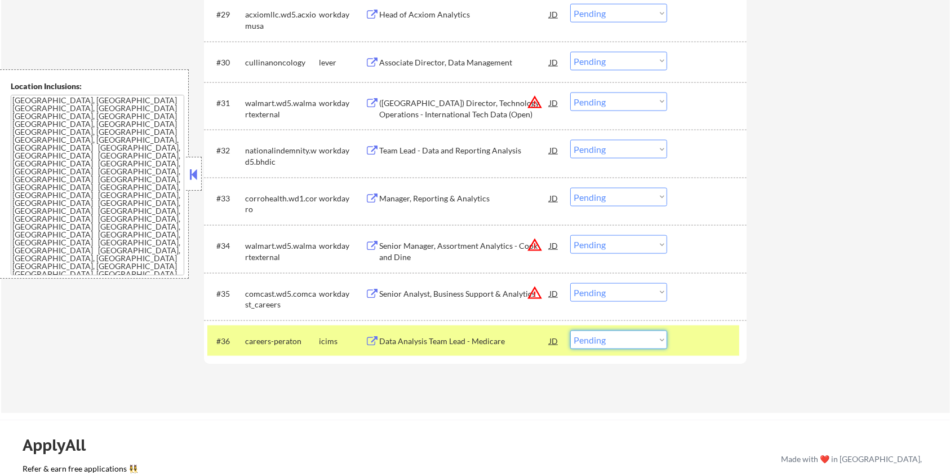
click at [577, 339] on select "Choose an option... Pending Applied Excluded (Questions) Excluded (Expired) Exc…" at bounding box center [618, 339] width 97 height 19
select select ""excluded__bad_match_""
click at [570, 330] on select "Choose an option... Pending Applied Excluded (Questions) Excluded (Expired) Exc…" at bounding box center [618, 339] width 97 height 19
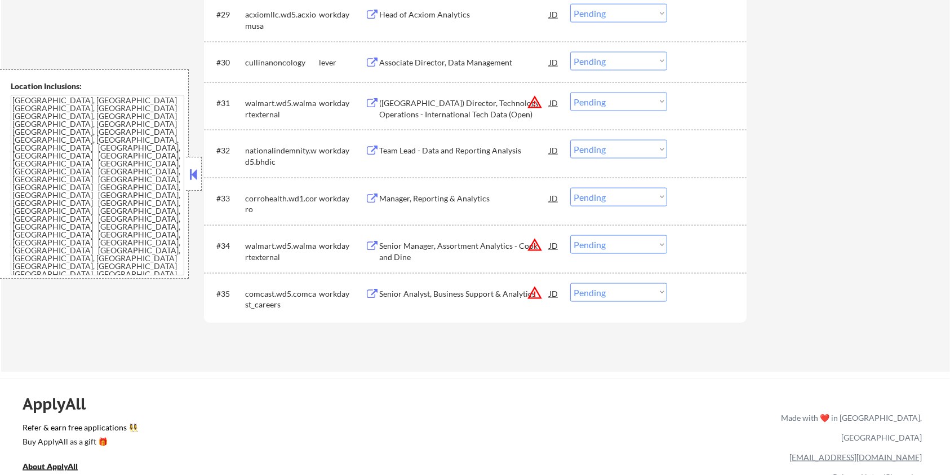
click at [449, 289] on div "Senior Analyst, Business Support & Analytics" at bounding box center [464, 293] width 170 height 11
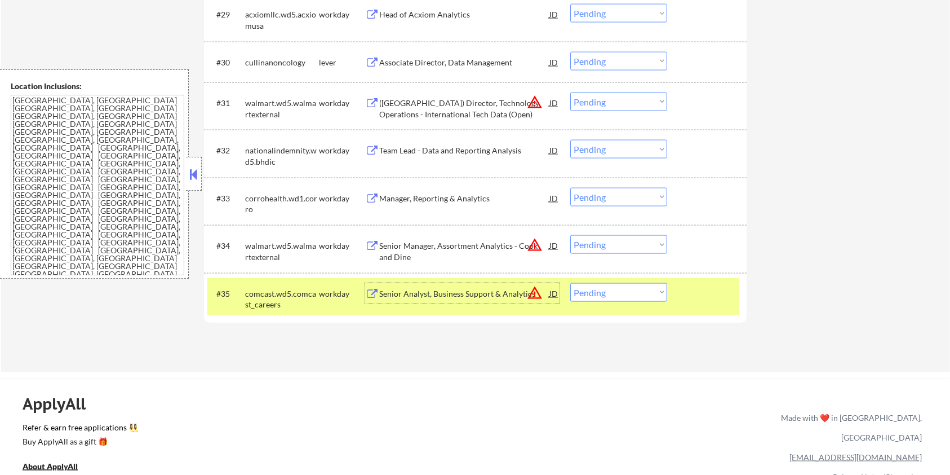
click at [604, 295] on select "Choose an option... Pending Applied Excluded (Questions) Excluded (Expired) Exc…" at bounding box center [618, 292] width 97 height 19
select select ""excluded__expired_""
click at [570, 283] on select "Choose an option... Pending Applied Excluded (Questions) Excluded (Expired) Exc…" at bounding box center [618, 292] width 97 height 19
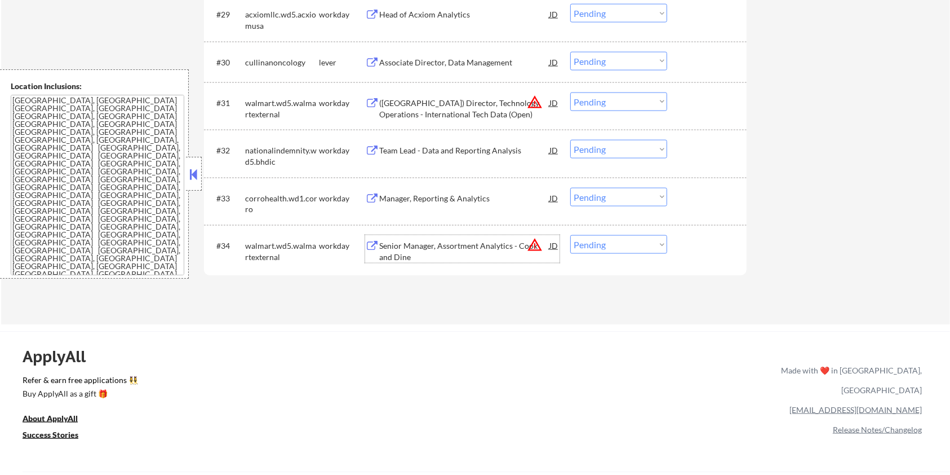
click at [419, 250] on div "Senior Manager, Assortment Analytics - Cook and Dine" at bounding box center [464, 251] width 170 height 22
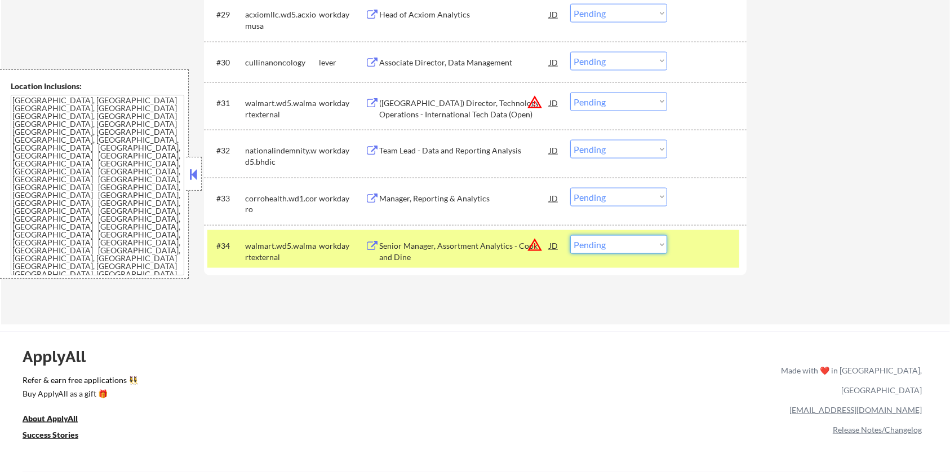
click at [641, 245] on select "Choose an option... Pending Applied Excluded (Questions) Excluded (Expired) Exc…" at bounding box center [618, 244] width 97 height 19
select select ""excluded__expired_""
click at [570, 235] on select "Choose an option... Pending Applied Excluded (Questions) Excluded (Expired) Exc…" at bounding box center [618, 244] width 97 height 19
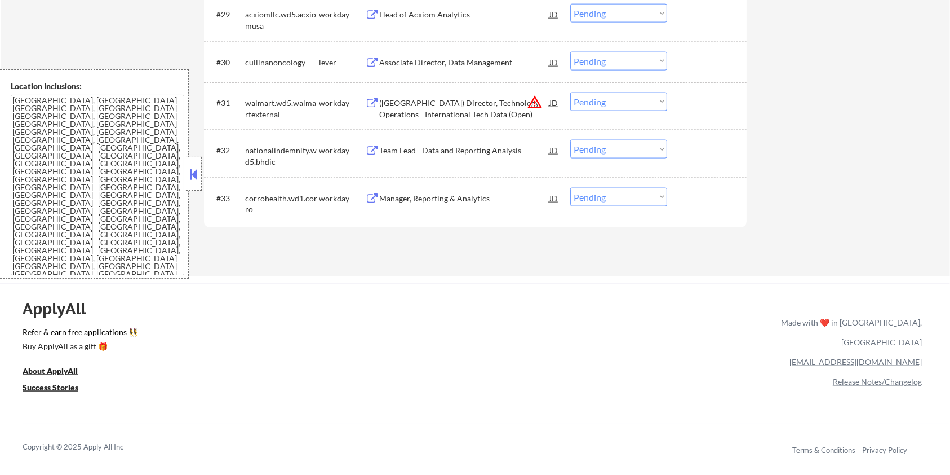
click at [405, 198] on div "Manager, Reporting & Analytics" at bounding box center [464, 198] width 170 height 11
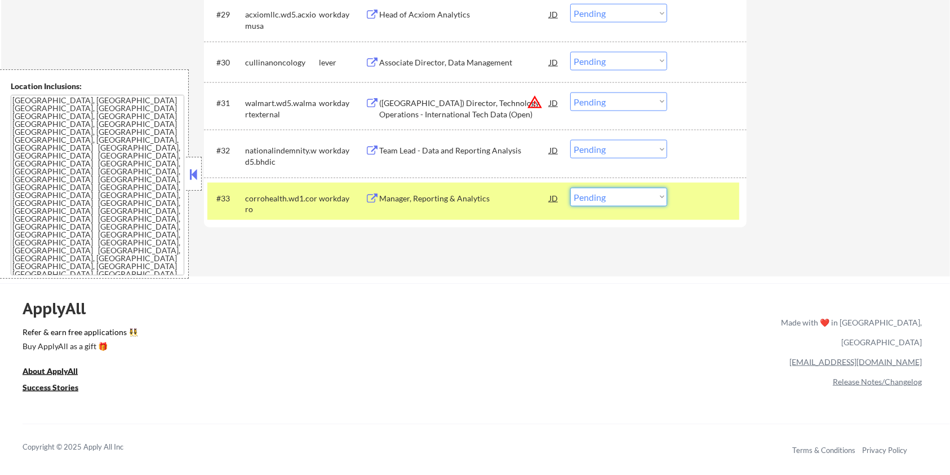
click at [612, 199] on select "Choose an option... Pending Applied Excluded (Questions) Excluded (Expired) Exc…" at bounding box center [618, 197] width 97 height 19
select select ""excluded__expired_""
click at [570, 188] on select "Choose an option... Pending Applied Excluded (Questions) Excluded (Expired) Exc…" at bounding box center [618, 197] width 97 height 19
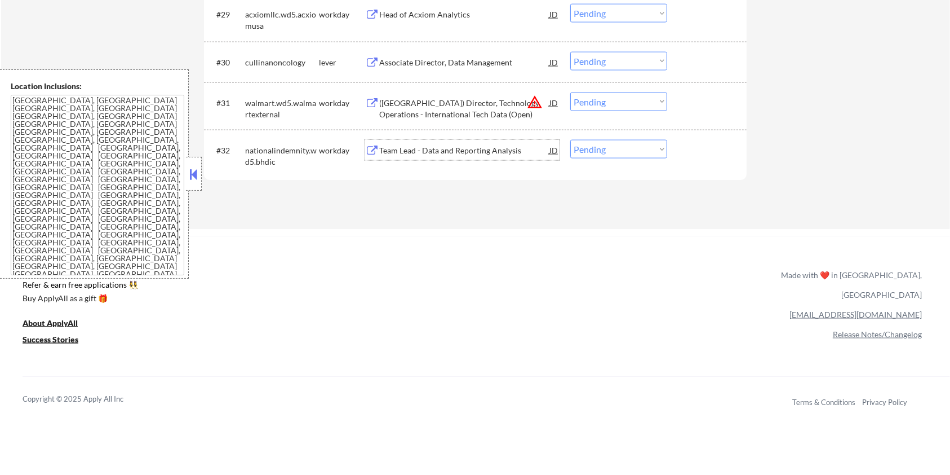
click at [431, 153] on div "Team Lead - Data and Reporting Analysis" at bounding box center [464, 150] width 170 height 11
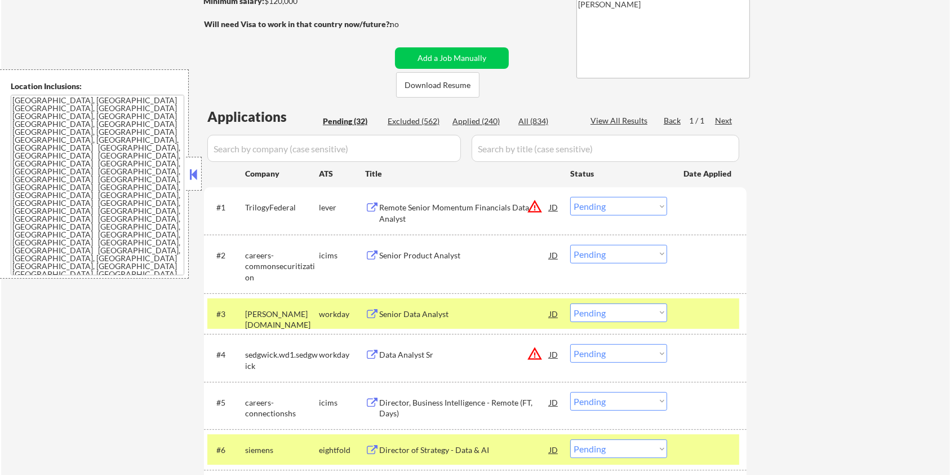
scroll to position [150, 0]
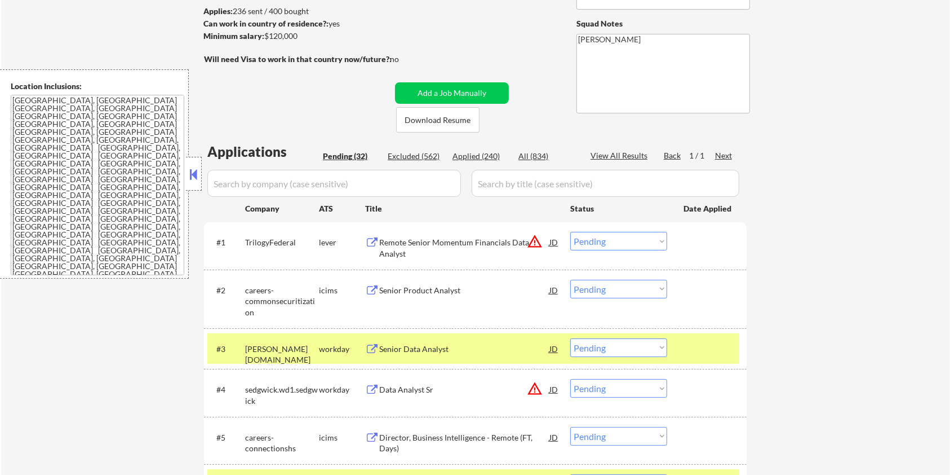
drag, startPoint x: 307, startPoint y: 36, endPoint x: 268, endPoint y: 38, distance: 38.9
click at [268, 38] on div "Minimum salary: $120,000" at bounding box center [297, 35] width 188 height 11
click at [309, 39] on div "Minimum salary: $120,000" at bounding box center [297, 35] width 188 height 11
click at [309, 36] on div "Minimum salary: $120,000" at bounding box center [297, 35] width 188 height 11
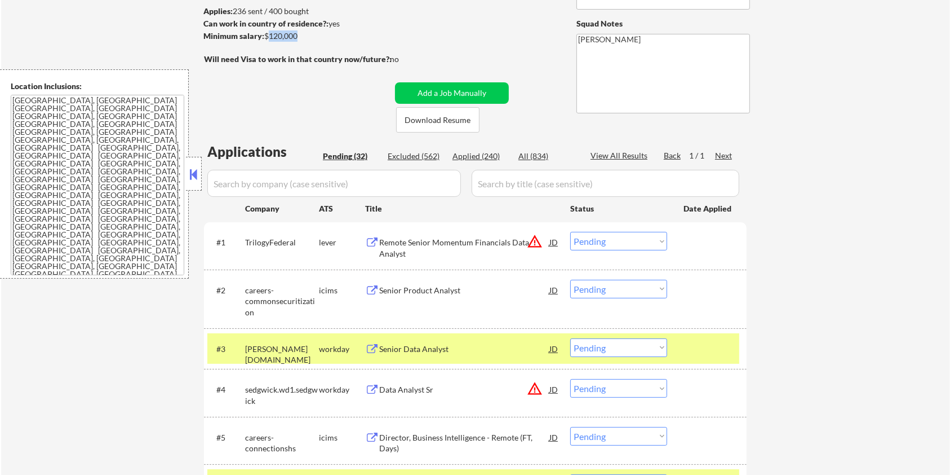
drag, startPoint x: 265, startPoint y: 35, endPoint x: 294, endPoint y: 34, distance: 29.3
click at [294, 34] on div "Minimum salary: $120,000" at bounding box center [297, 35] width 188 height 11
click at [317, 41] on div "Minimum salary: $120,000" at bounding box center [297, 36] width 188 height 12
drag, startPoint x: 264, startPoint y: 34, endPoint x: 307, endPoint y: 38, distance: 42.5
click at [307, 38] on div "Minimum salary: $120,000" at bounding box center [297, 35] width 188 height 11
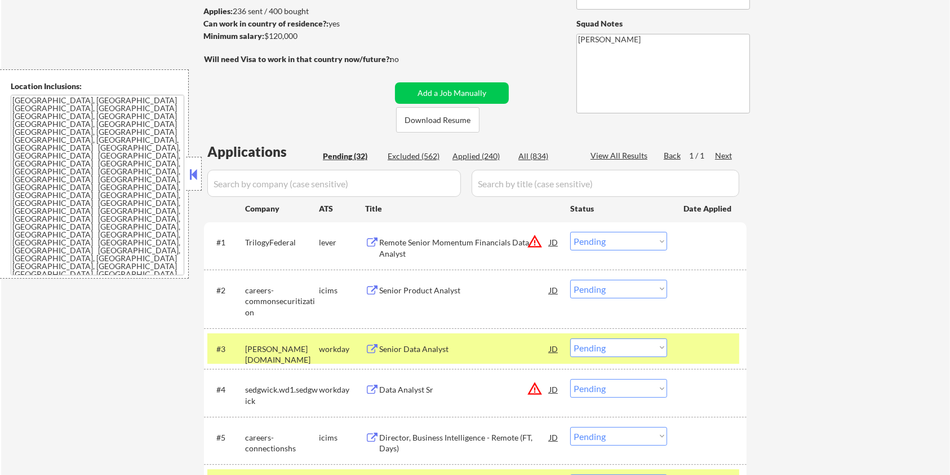
copy div "$120,000"
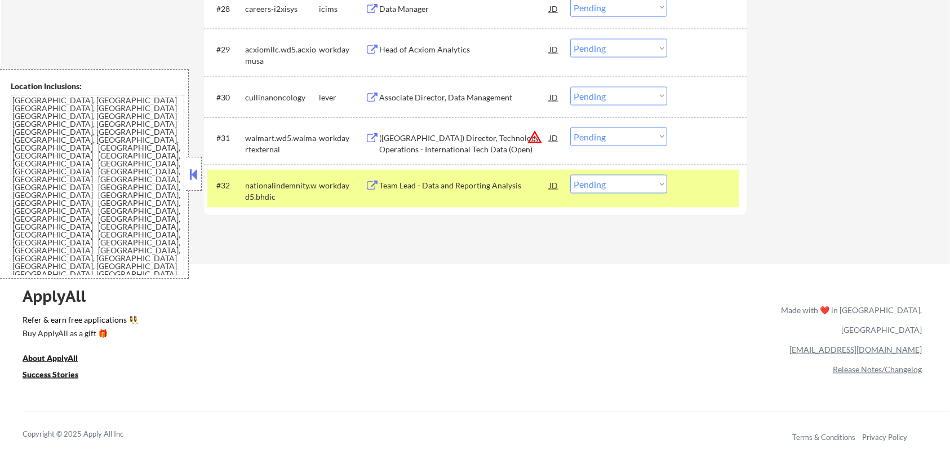
scroll to position [1653, 0]
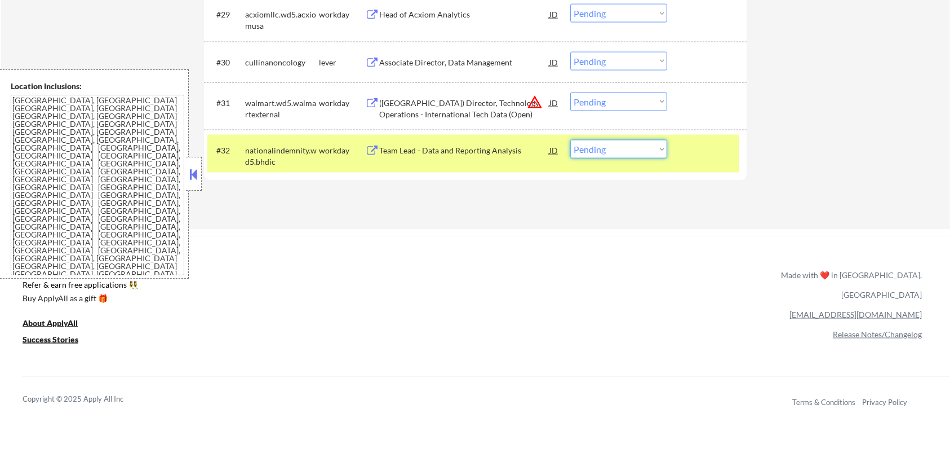
click at [653, 150] on select "Choose an option... Pending Applied Excluded (Questions) Excluded (Expired) Exc…" at bounding box center [618, 149] width 97 height 19
select select ""applied""
click at [570, 140] on select "Choose an option... Pending Applied Excluded (Questions) Excluded (Expired) Exc…" at bounding box center [618, 149] width 97 height 19
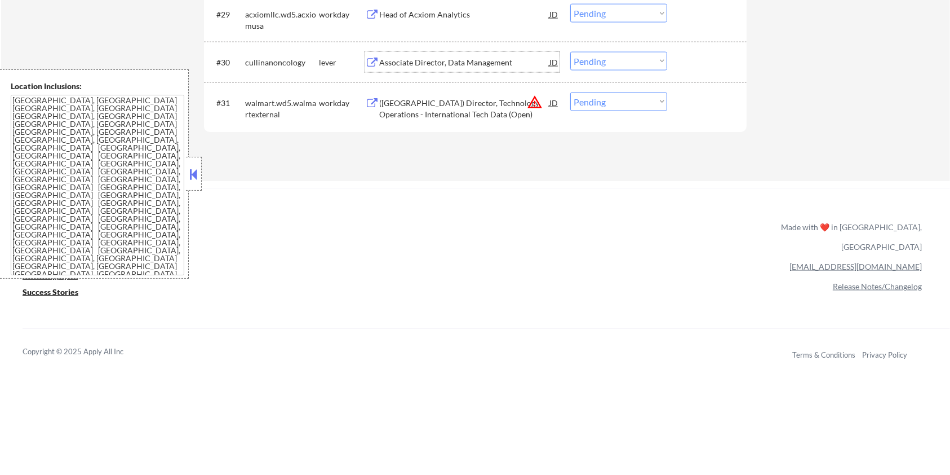
click at [418, 60] on div "Associate Director, Data Management" at bounding box center [464, 62] width 170 height 11
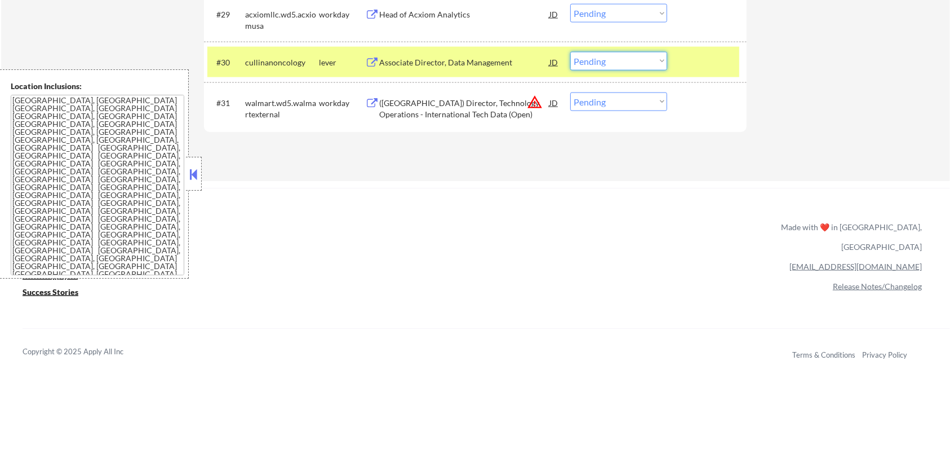
drag, startPoint x: 618, startPoint y: 64, endPoint x: 613, endPoint y: 69, distance: 7.2
click at [618, 63] on select "Choose an option... Pending Applied Excluded (Questions) Excluded (Expired) Exc…" at bounding box center [618, 61] width 97 height 19
click at [570, 52] on select "Choose an option... Pending Applied Excluded (Questions) Excluded (Expired) Exc…" at bounding box center [618, 61] width 97 height 19
select select ""pending""
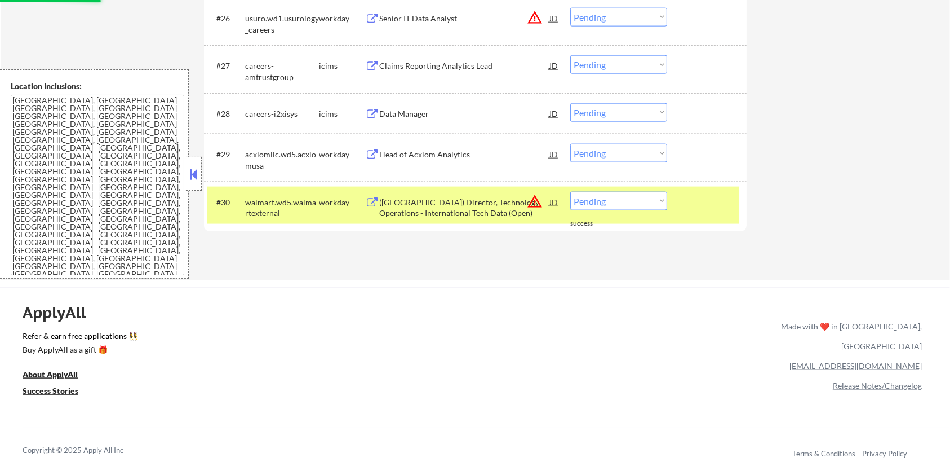
scroll to position [1353, 0]
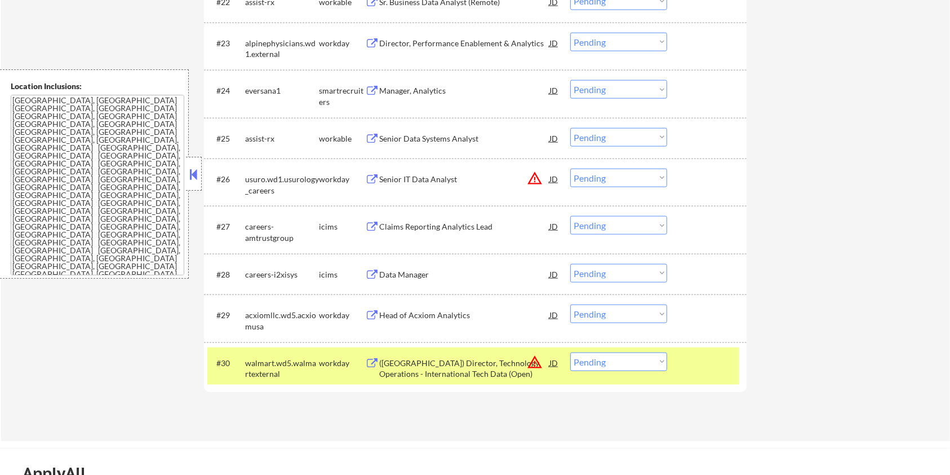
click at [426, 96] on div "Manager, Analytics" at bounding box center [464, 90] width 170 height 20
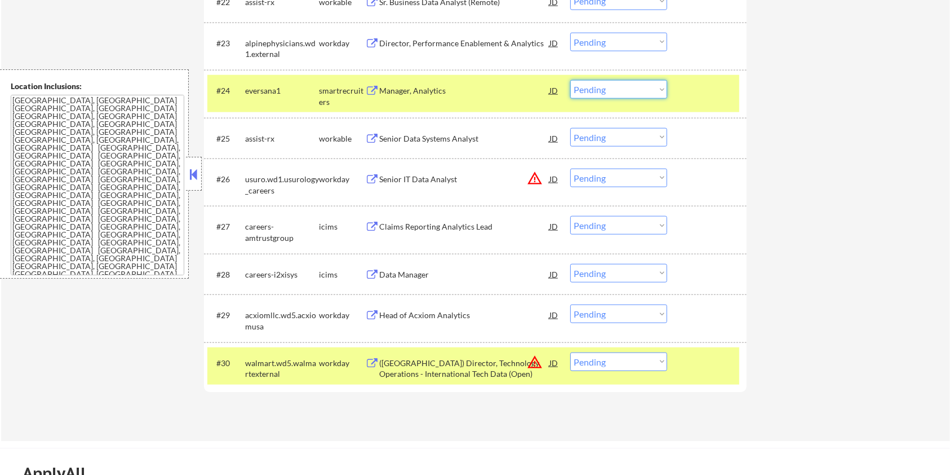
click at [646, 89] on select "Choose an option... Pending Applied Excluded (Questions) Excluded (Expired) Exc…" at bounding box center [618, 89] width 97 height 19
click at [570, 80] on select "Choose an option... Pending Applied Excluded (Questions) Excluded (Expired) Exc…" at bounding box center [618, 89] width 97 height 19
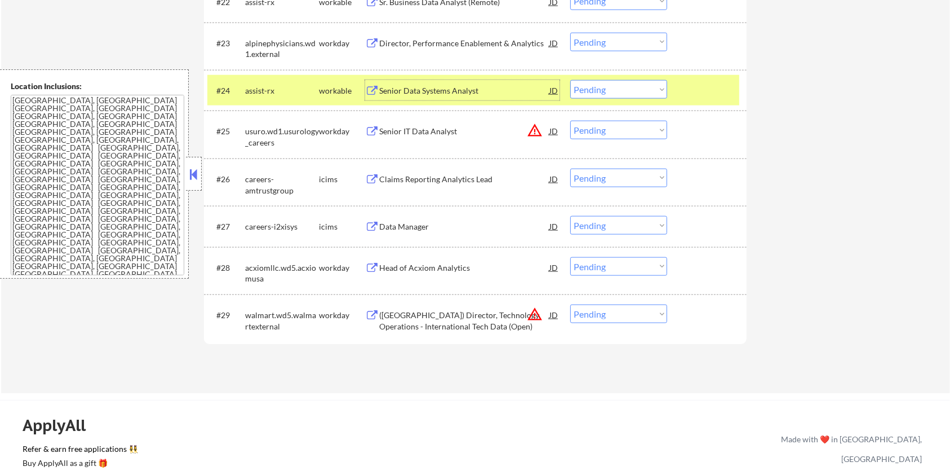
click at [451, 90] on div "Senior Data Systems Analyst" at bounding box center [464, 90] width 170 height 11
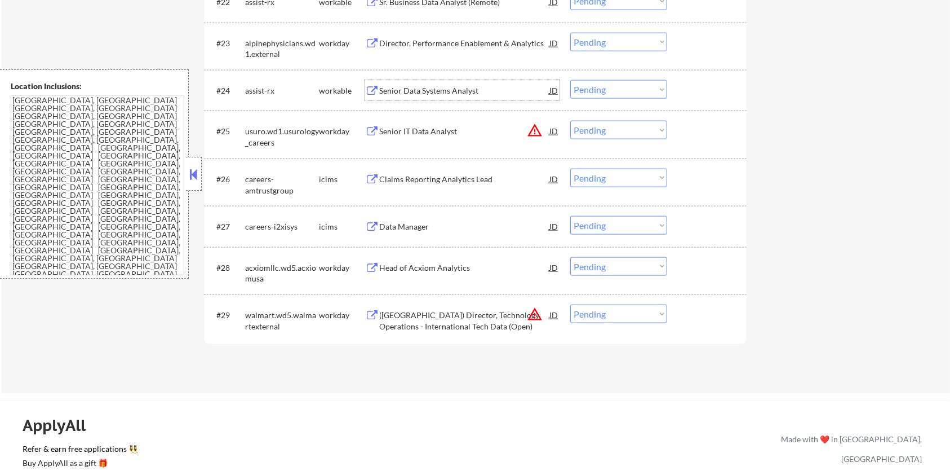
click at [628, 88] on select "Choose an option... Pending Applied Excluded (Questions) Excluded (Expired) Exc…" at bounding box center [618, 89] width 97 height 19
click at [570, 80] on select "Choose an option... Pending Applied Excluded (Questions) Excluded (Expired) Exc…" at bounding box center [618, 89] width 97 height 19
select select ""pending""
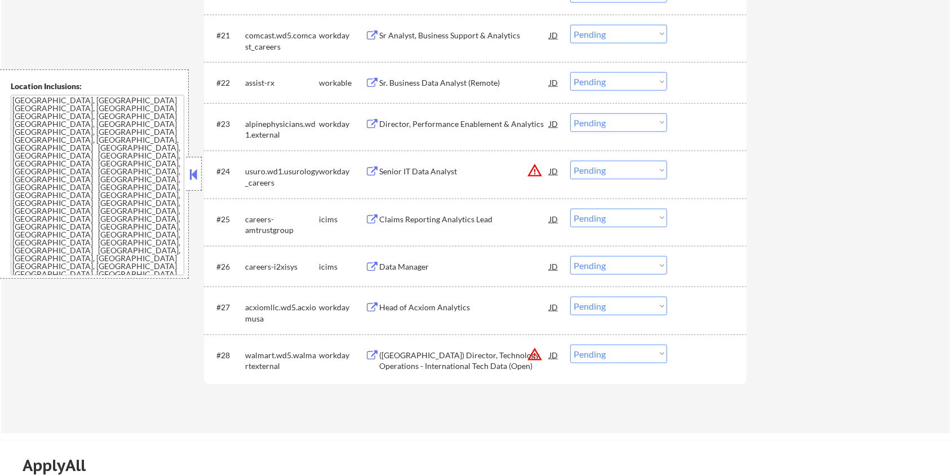
scroll to position [1202, 0]
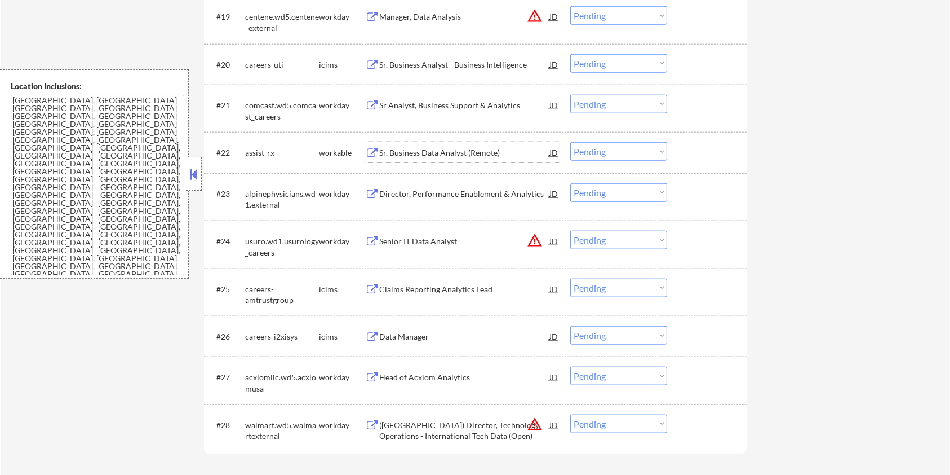
click at [488, 151] on div "Sr. Business Data Analyst (Remote)" at bounding box center [464, 152] width 170 height 11
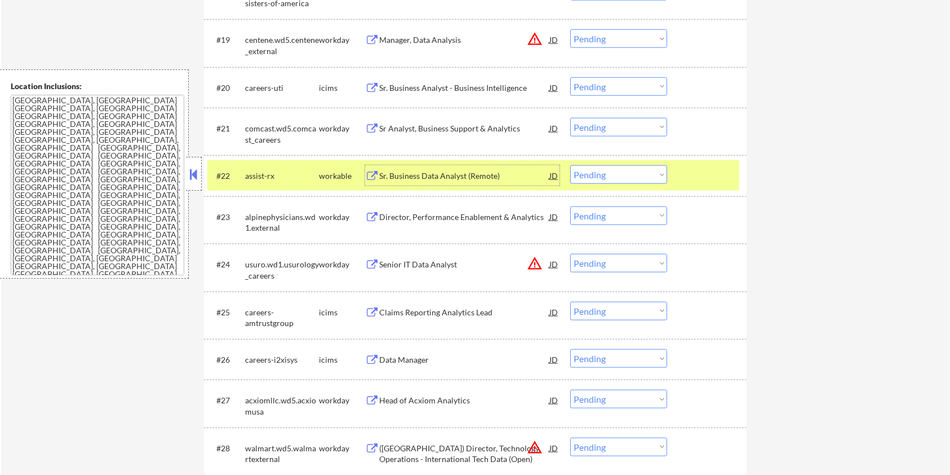
scroll to position [1052, 0]
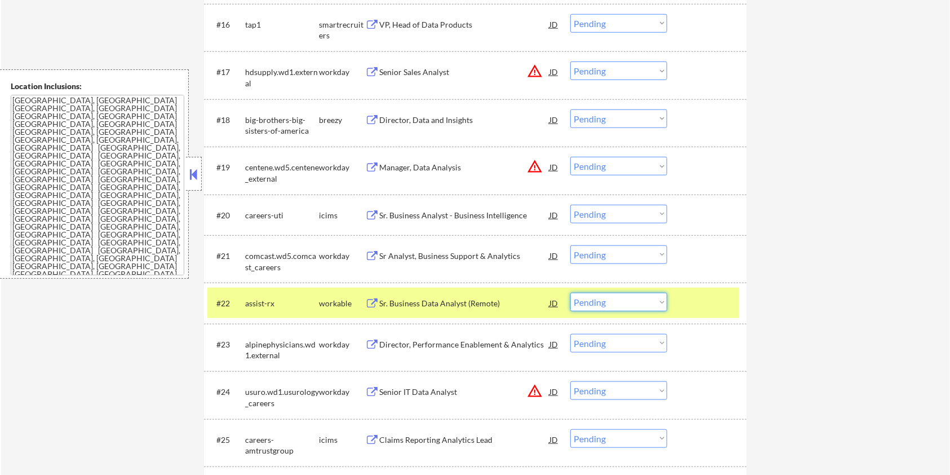
click at [608, 308] on select "Choose an option... Pending Applied Excluded (Questions) Excluded (Expired) Exc…" at bounding box center [618, 302] width 97 height 19
click at [570, 293] on select "Choose an option... Pending Applied Excluded (Questions) Excluded (Expired) Exc…" at bounding box center [618, 302] width 97 height 19
select select ""pending""
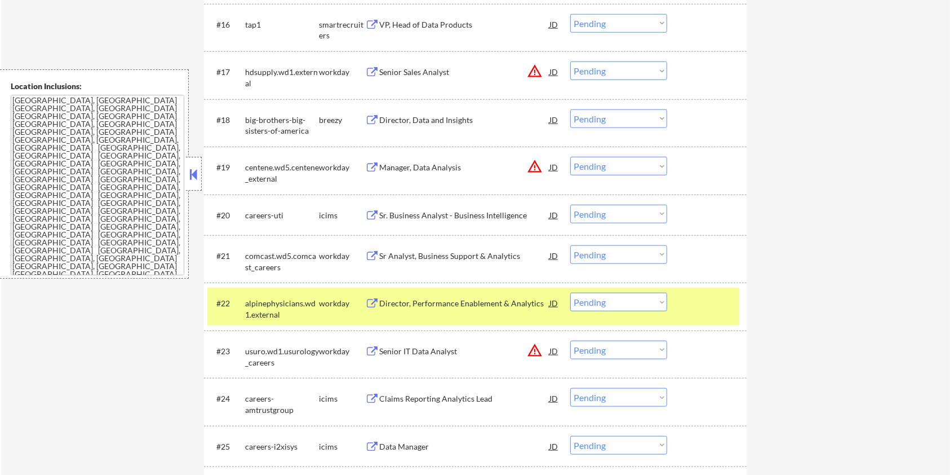
click at [401, 119] on div "Director, Data and Insights" at bounding box center [464, 119] width 170 height 11
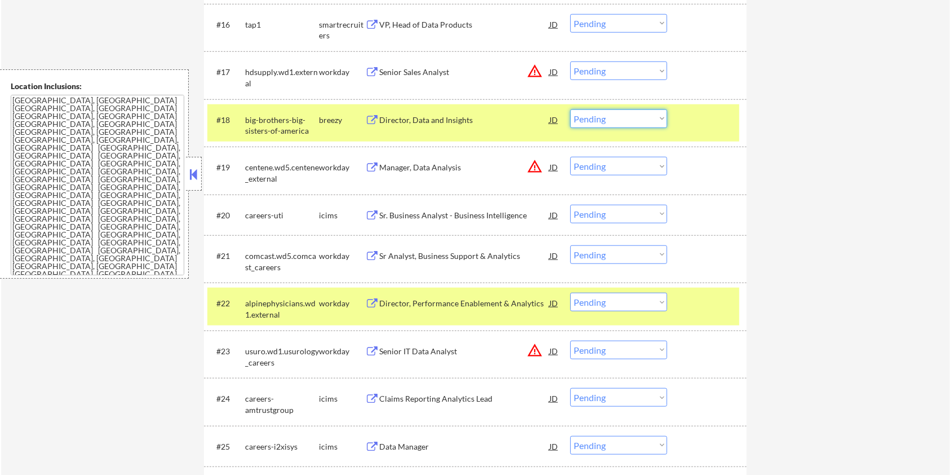
click at [646, 114] on select "Choose an option... Pending Applied Excluded (Questions) Excluded (Expired) Exc…" at bounding box center [618, 118] width 97 height 19
click at [570, 109] on select "Choose an option... Pending Applied Excluded (Questions) Excluded (Expired) Exc…" at bounding box center [618, 118] width 97 height 19
select select ""pending""
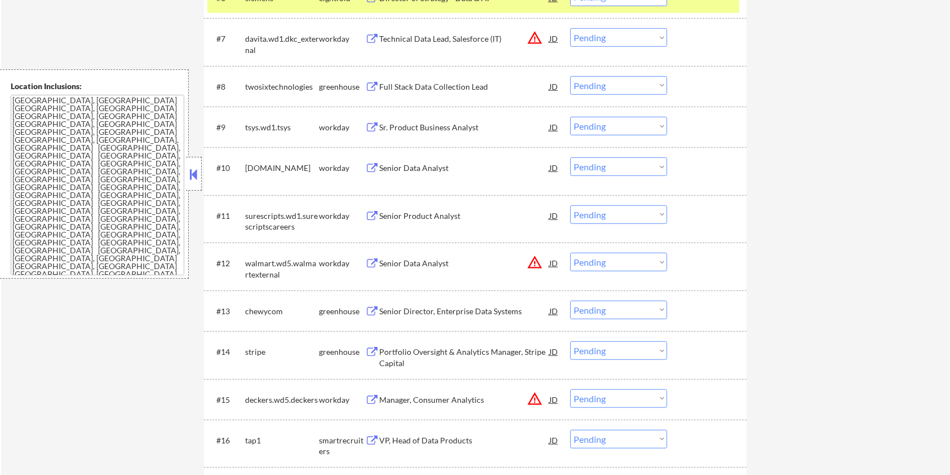
scroll to position [601, 0]
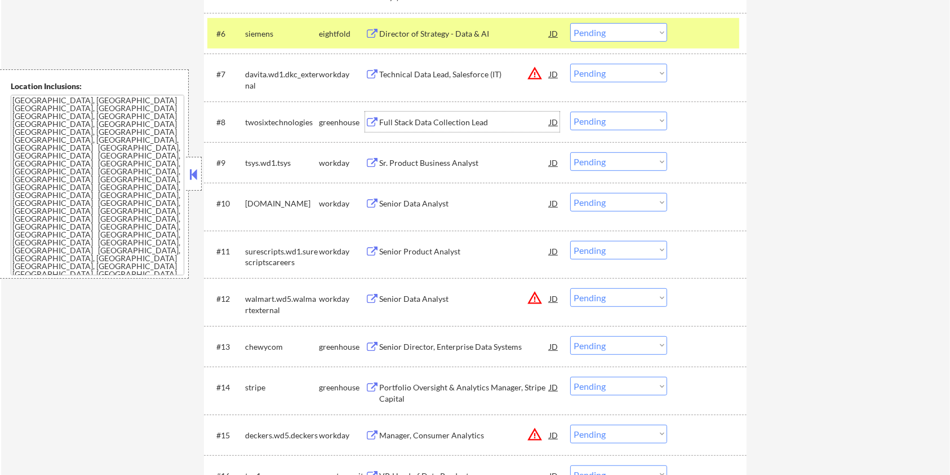
click at [415, 115] on div "Full Stack Data Collection Lead" at bounding box center [464, 122] width 170 height 20
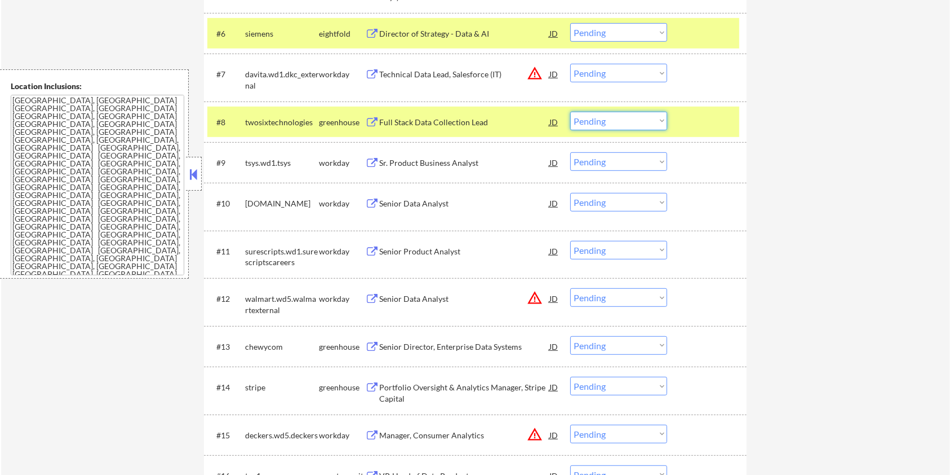
click at [623, 122] on select "Choose an option... Pending Applied Excluded (Questions) Excluded (Expired) Exc…" at bounding box center [618, 121] width 97 height 19
click at [570, 112] on select "Choose an option... Pending Applied Excluded (Questions) Excluded (Expired) Exc…" at bounding box center [618, 121] width 97 height 19
select select ""pending""
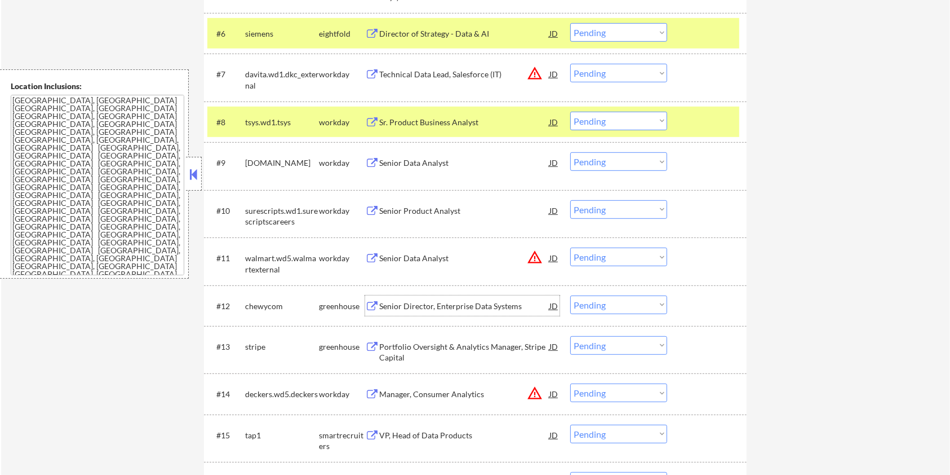
click at [446, 305] on div "Senior Director, Enterprise Data Systems" at bounding box center [464, 305] width 170 height 11
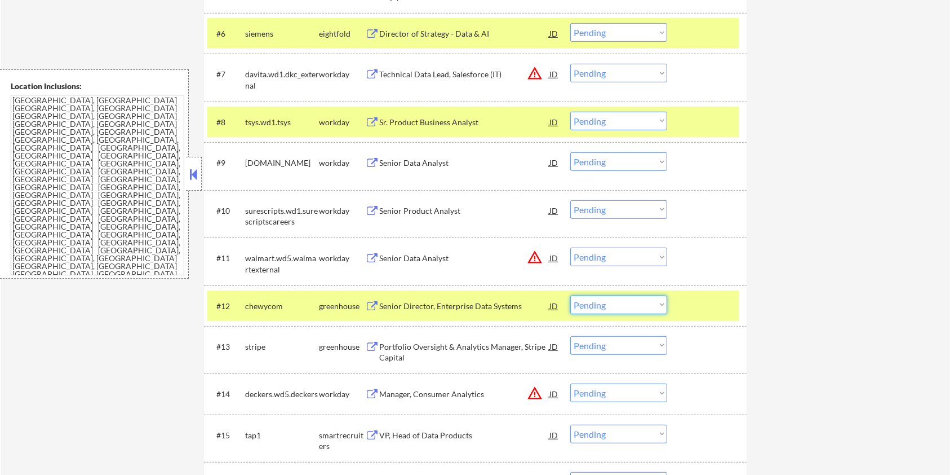
click at [655, 305] on select "Choose an option... Pending Applied Excluded (Questions) Excluded (Expired) Exc…" at bounding box center [618, 304] width 97 height 19
click at [570, 295] on select "Choose an option... Pending Applied Excluded (Questions) Excluded (Expired) Exc…" at bounding box center [618, 304] width 97 height 19
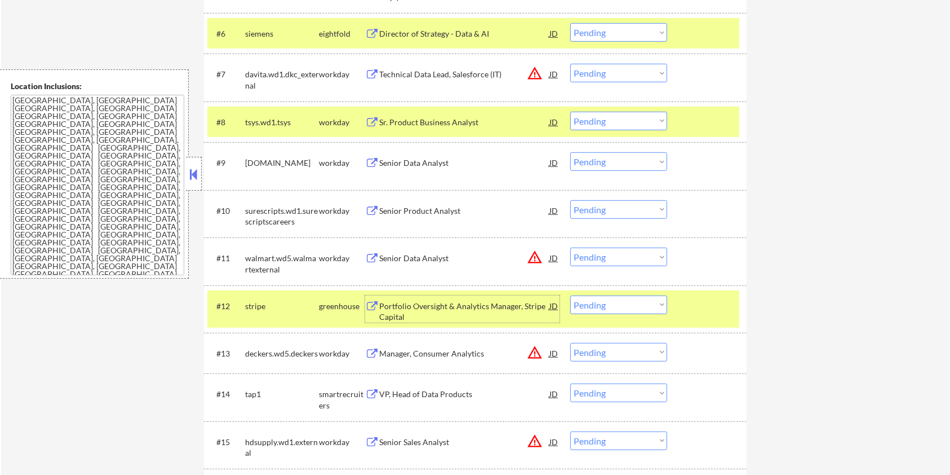
click at [417, 307] on div "Portfolio Oversight & Analytics Manager, Stripe Capital" at bounding box center [464, 311] width 170 height 22
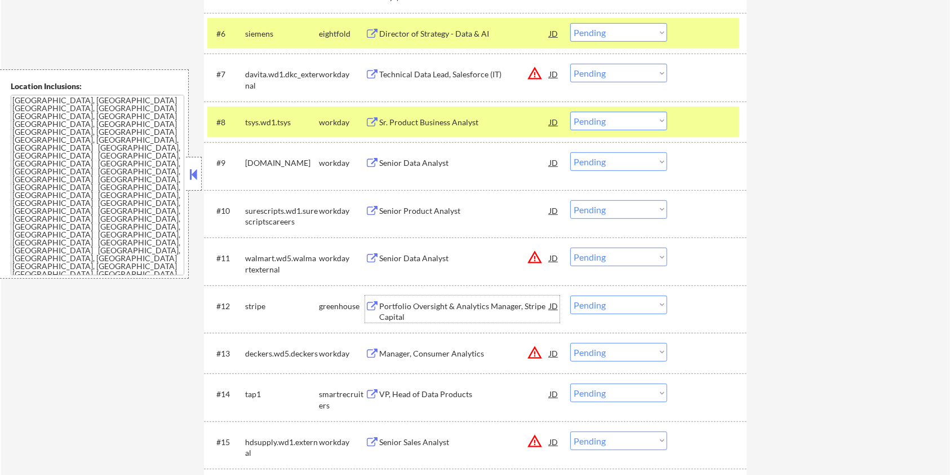
click at [636, 303] on select "Choose an option... Pending Applied Excluded (Questions) Excluded (Expired) Exc…" at bounding box center [618, 304] width 97 height 19
click at [570, 295] on select "Choose an option... Pending Applied Excluded (Questions) Excluded (Expired) Exc…" at bounding box center [618, 304] width 97 height 19
select select ""pending""
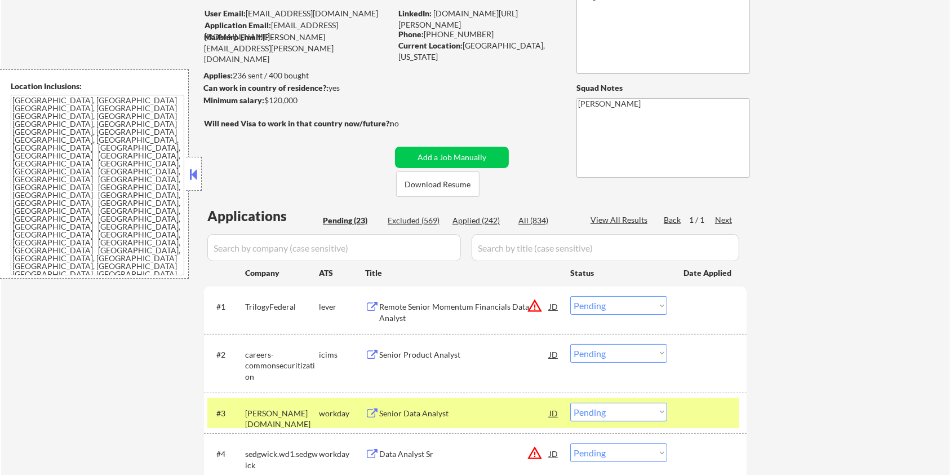
scroll to position [75, 0]
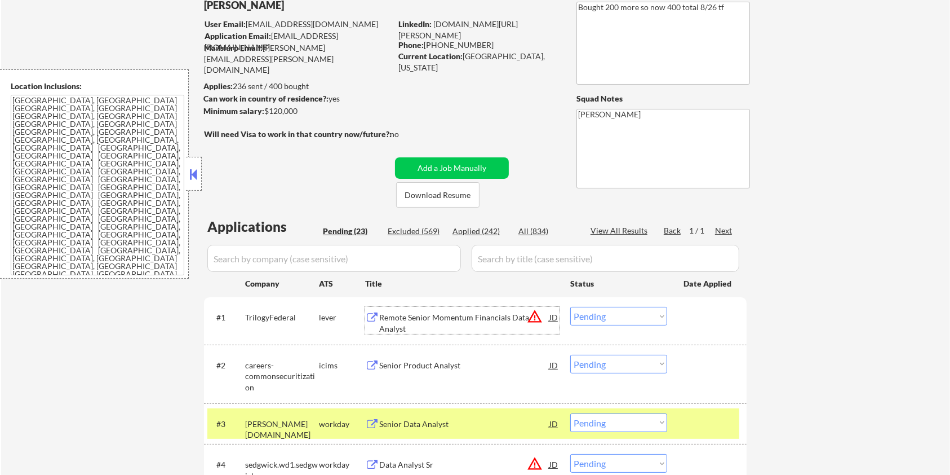
click at [441, 313] on div "Remote Senior Momentum Financials Data Analyst" at bounding box center [464, 323] width 170 height 22
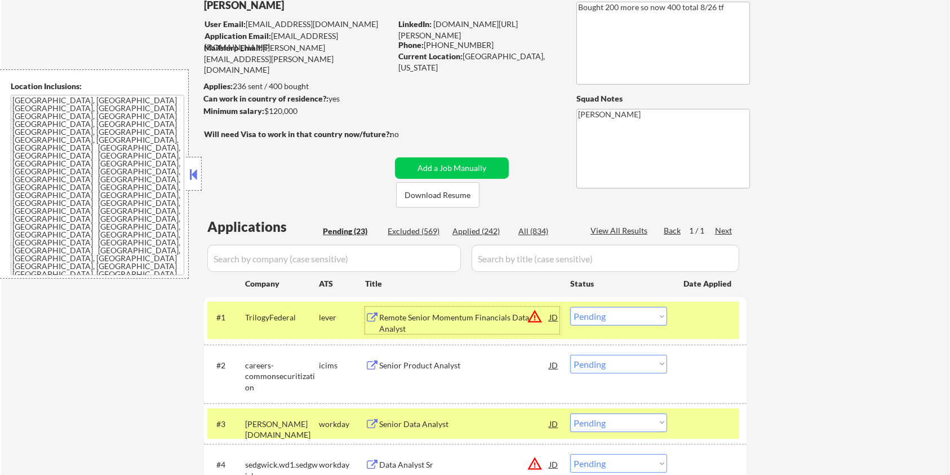
click at [634, 313] on select "Choose an option... Pending Applied Excluded (Questions) Excluded (Expired) Exc…" at bounding box center [618, 316] width 97 height 19
click at [570, 307] on select "Choose an option... Pending Applied Excluded (Questions) Excluded (Expired) Exc…" at bounding box center [618, 316] width 97 height 19
select select ""pending""
